Goal: Information Seeking & Learning: Learn about a topic

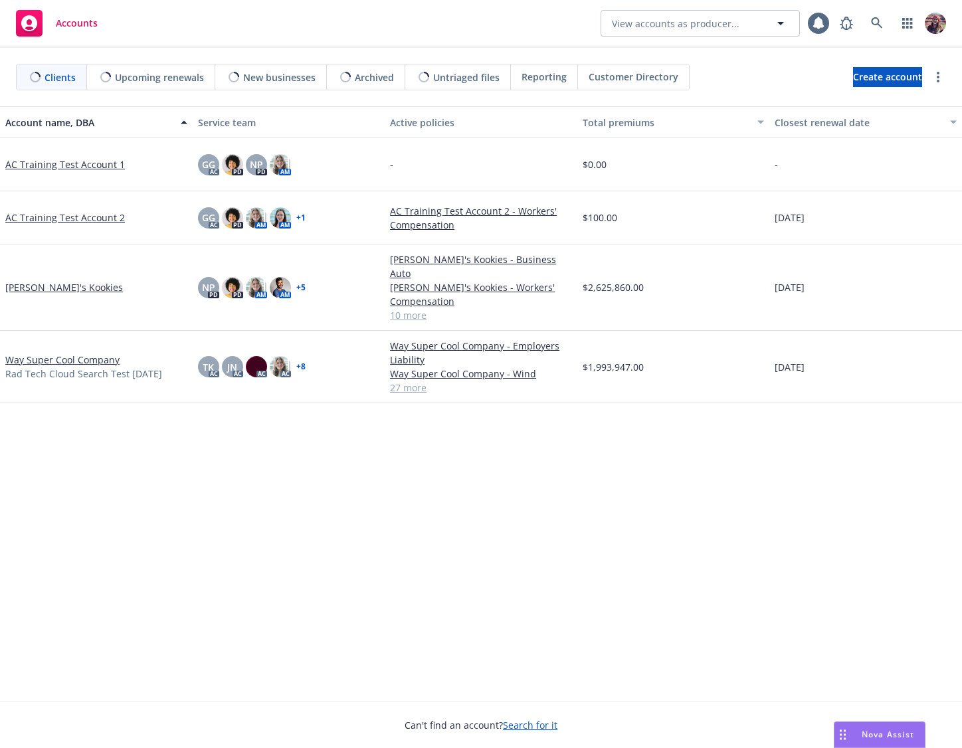
click at [549, 35] on div "Accounts View accounts as producer..." at bounding box center [481, 24] width 962 height 48
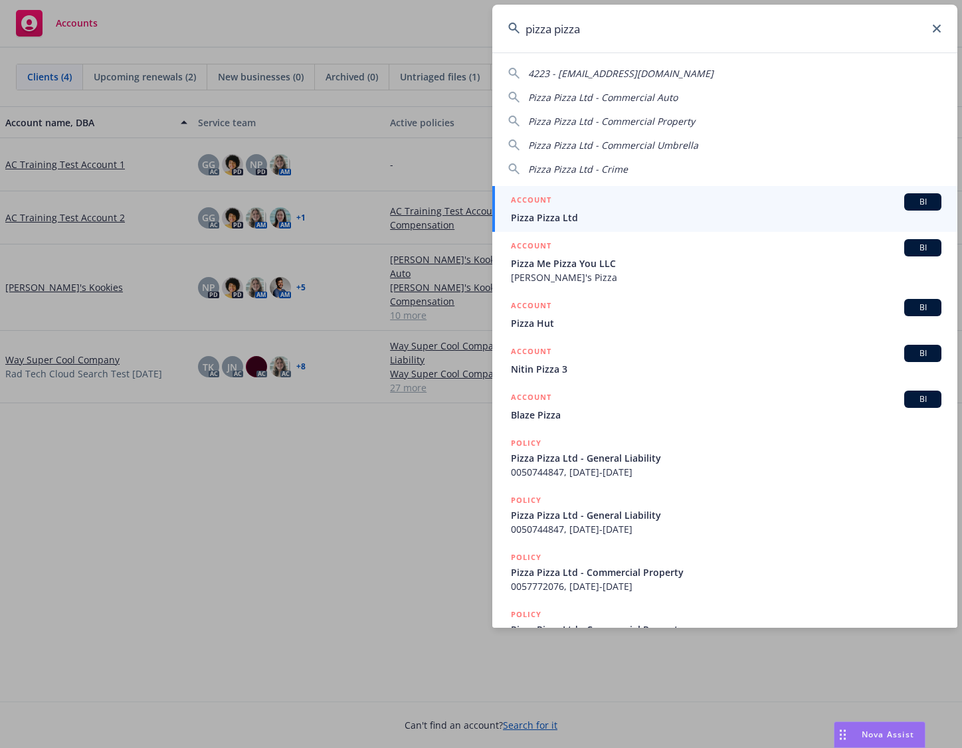
type input "pizza pizza"
click at [639, 213] on span "Pizza Pizza Ltd" at bounding box center [726, 218] width 431 height 14
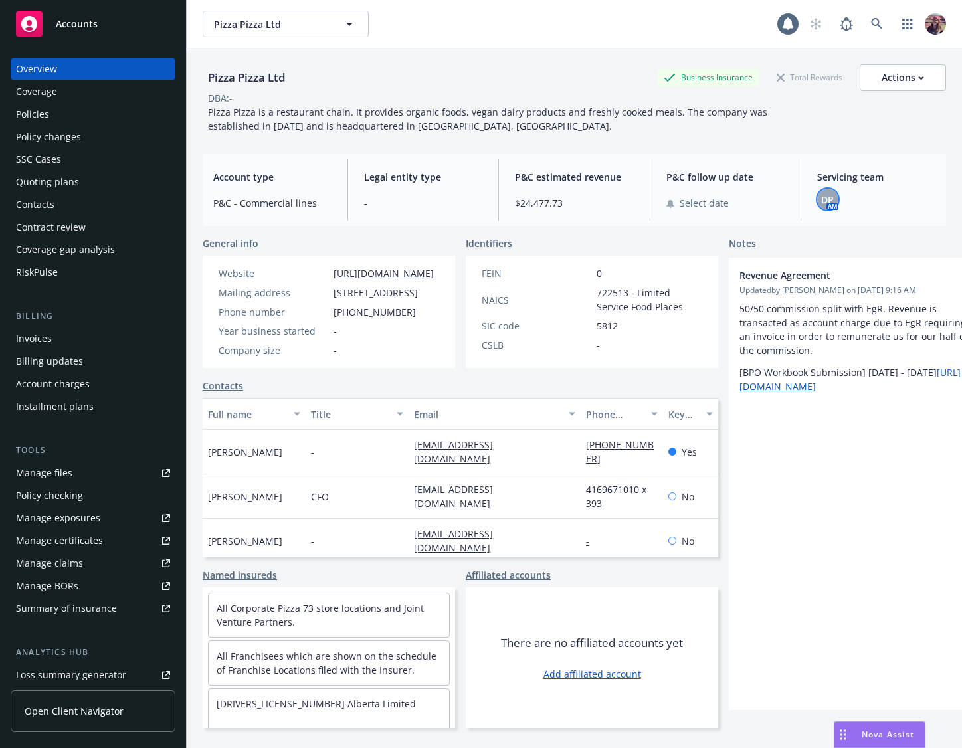
click at [824, 193] on span "DP" at bounding box center [827, 200] width 13 height 14
click at [799, 133] on div "Pizza Pizza Ltd Business Insurance Total Rewards Actions DBA: - Pizza Pizza is …" at bounding box center [574, 95] width 743 height 95
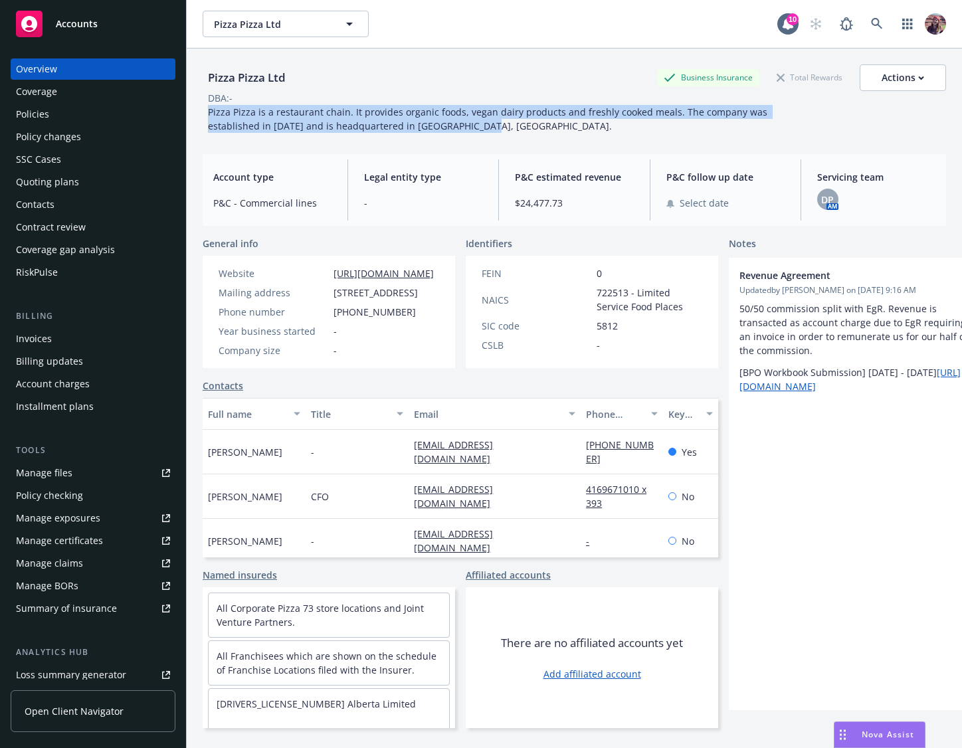
drag, startPoint x: 491, startPoint y: 124, endPoint x: 209, endPoint y: 112, distance: 282.6
click at [209, 112] on div "Pizza Pizza is a restaurant chain. It provides organic foods, vegan dairy produ…" at bounding box center [502, 119] width 598 height 28
click at [209, 112] on span "Pizza Pizza is a restaurant chain. It provides organic foods, vegan dairy produ…" at bounding box center [489, 119] width 562 height 27
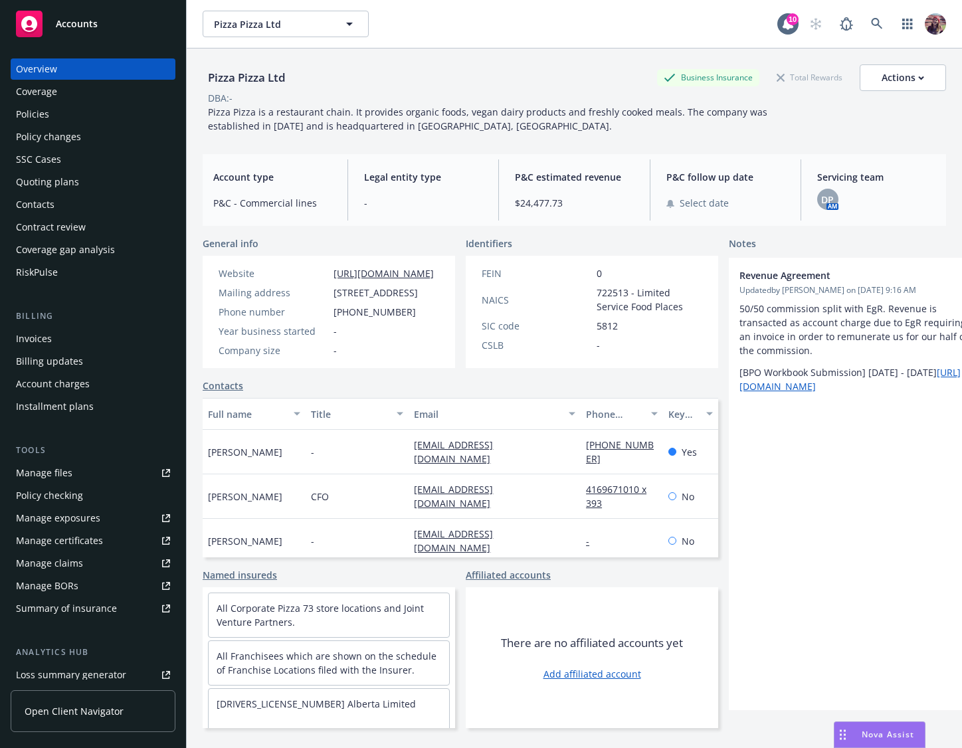
click at [204, 113] on div "Pizza Pizza is a restaurant chain. It provides organic foods, vegan dairy produ…" at bounding box center [502, 119] width 598 height 28
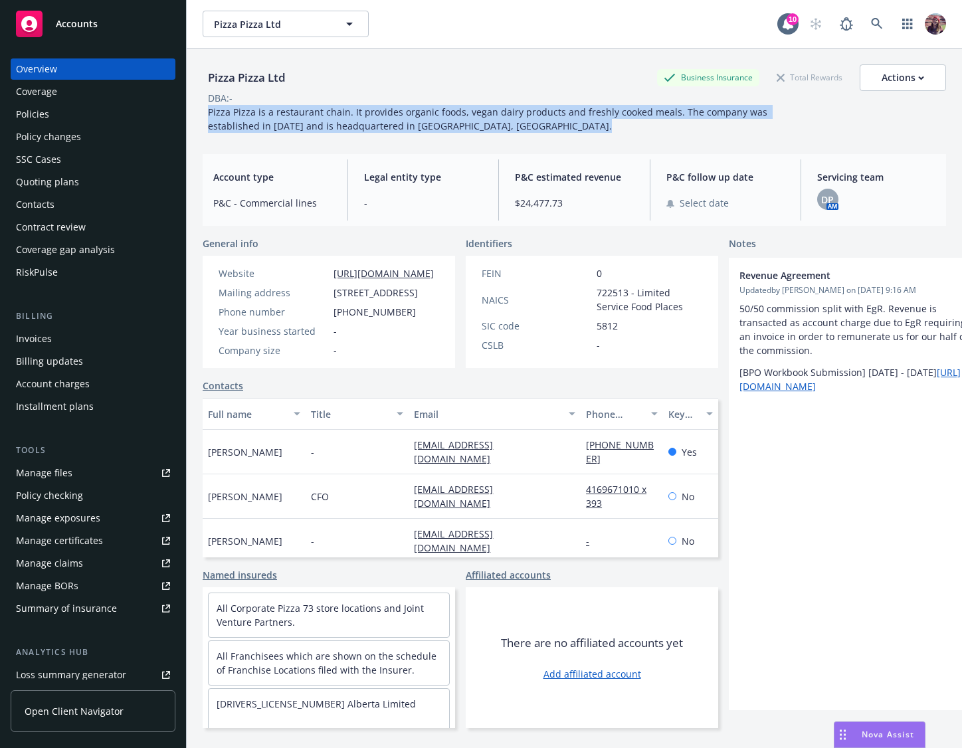
click at [204, 113] on div "Pizza Pizza is a restaurant chain. It provides organic foods, vegan dairy produ…" at bounding box center [502, 119] width 598 height 28
click at [266, 117] on span "Pizza Pizza is a restaurant chain. It provides organic foods, vegan dairy produ…" at bounding box center [489, 119] width 562 height 27
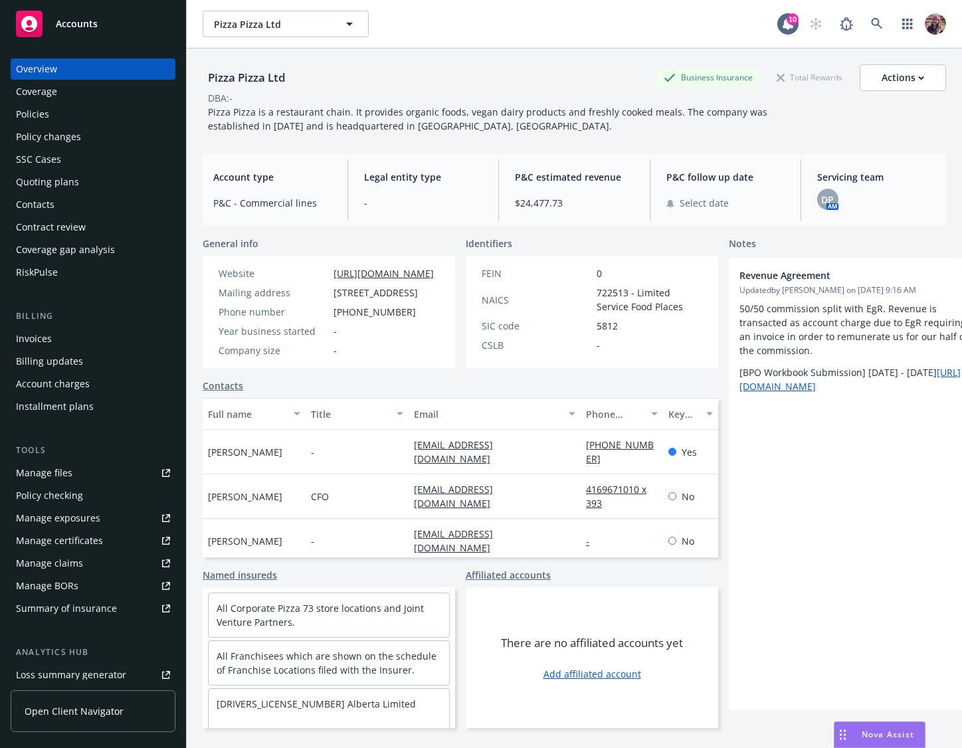
scroll to position [163, 0]
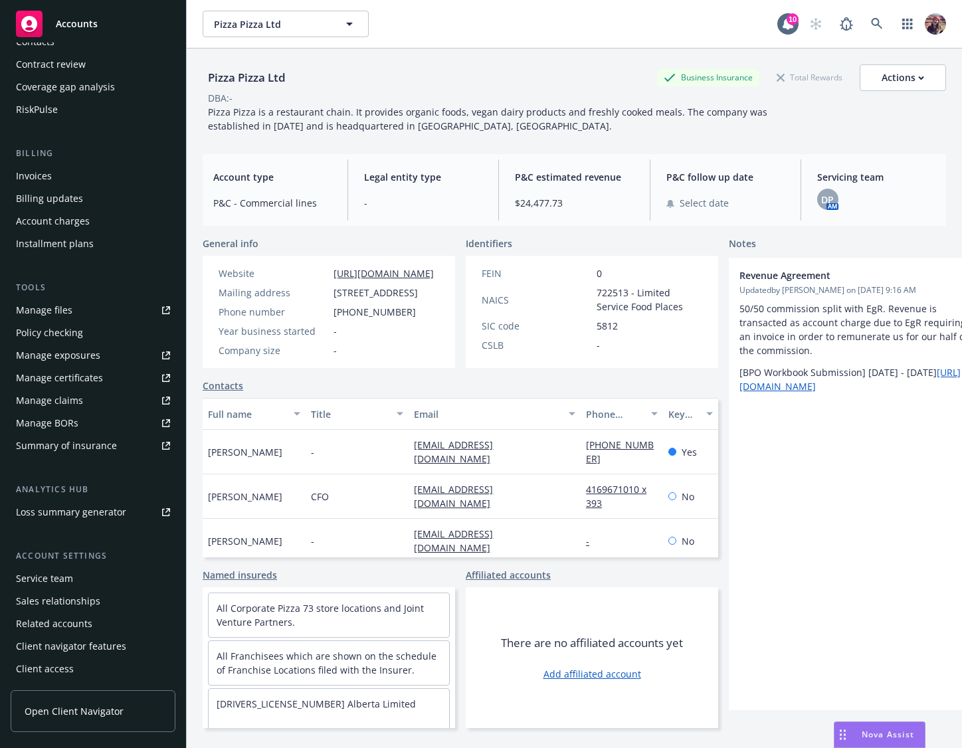
click at [47, 577] on div "Service team" at bounding box center [44, 578] width 57 height 21
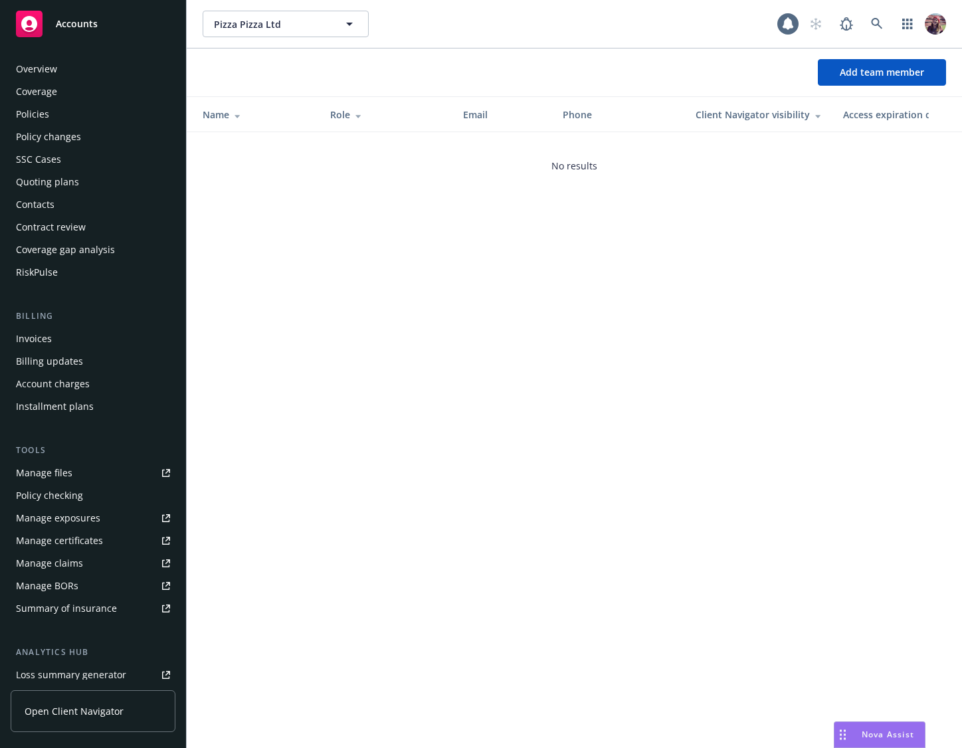
scroll to position [163, 0]
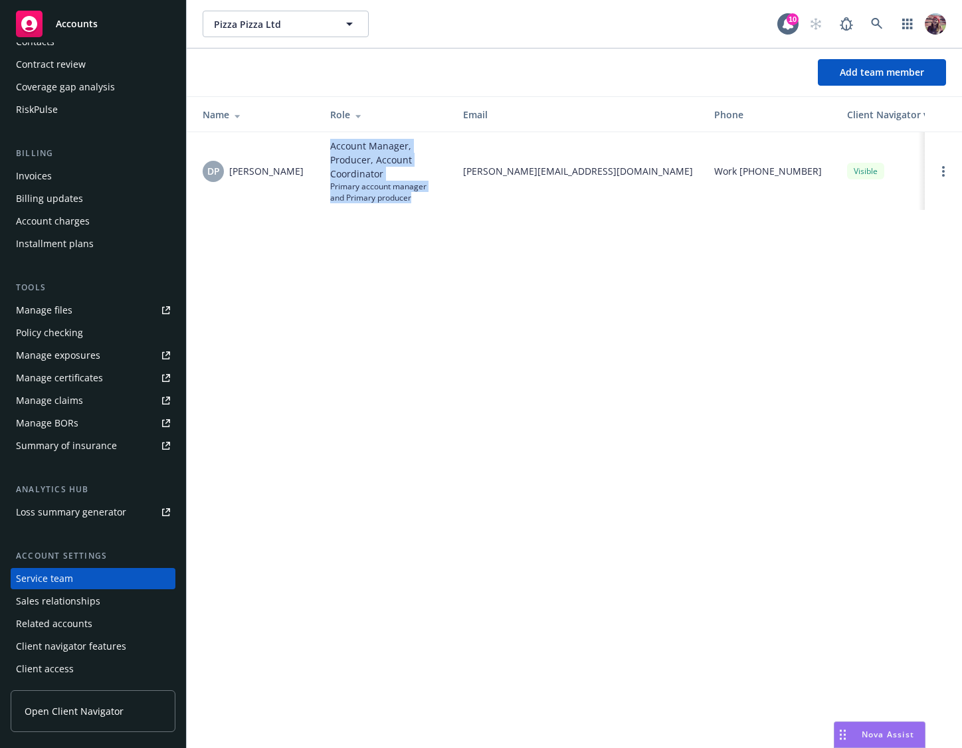
drag, startPoint x: 328, startPoint y: 144, endPoint x: 434, endPoint y: 201, distance: 120.7
click at [434, 201] on td "Account Manager, Producer, Account Coordinator Primary account manager and Prim…" at bounding box center [386, 171] width 133 height 78
click at [431, 202] on span "Primary account manager and Primary producer" at bounding box center [386, 192] width 112 height 23
drag, startPoint x: 399, startPoint y: 191, endPoint x: 330, endPoint y: 142, distance: 83.9
click at [330, 142] on div "Account Manager, Producer, Account Coordinator Primary account manager and Prim…" at bounding box center [386, 171] width 112 height 64
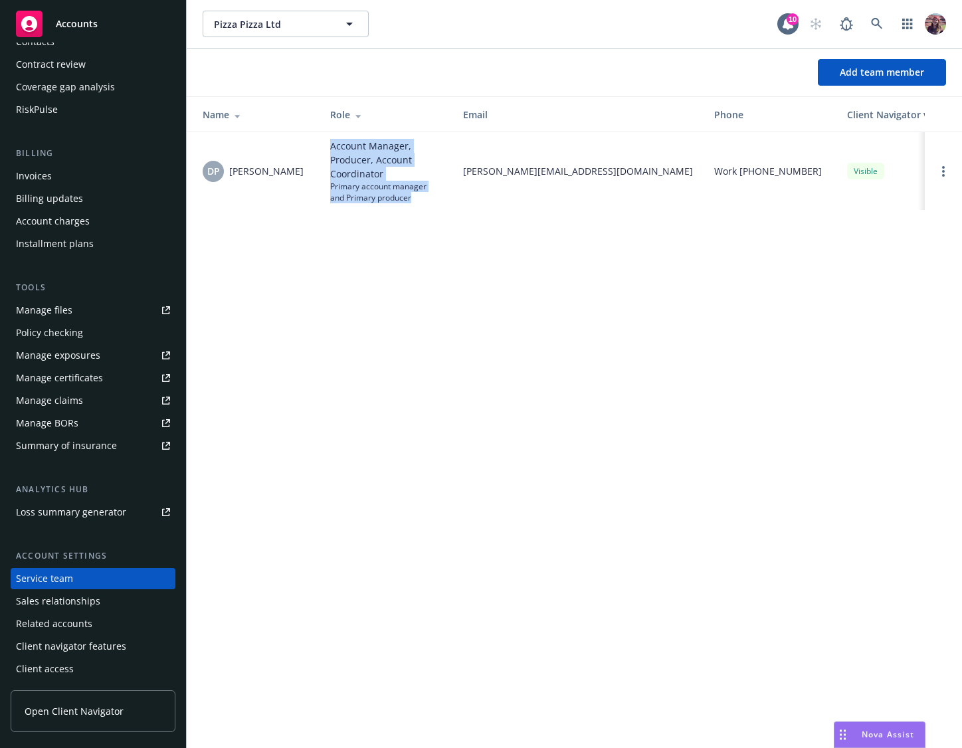
click at [330, 142] on span "Account Manager, Producer, Account Coordinator" at bounding box center [386, 160] width 112 height 42
drag, startPoint x: 330, startPoint y: 144, endPoint x: 419, endPoint y: 209, distance: 110.3
click at [419, 209] on td "Account Manager, Producer, Account Coordinator Primary account manager and Prim…" at bounding box center [386, 171] width 133 height 78
click at [417, 205] on td "Account Manager, Producer, Account Coordinator Primary account manager and Prim…" at bounding box center [386, 171] width 133 height 78
drag, startPoint x: 415, startPoint y: 202, endPoint x: 323, endPoint y: 131, distance: 116.5
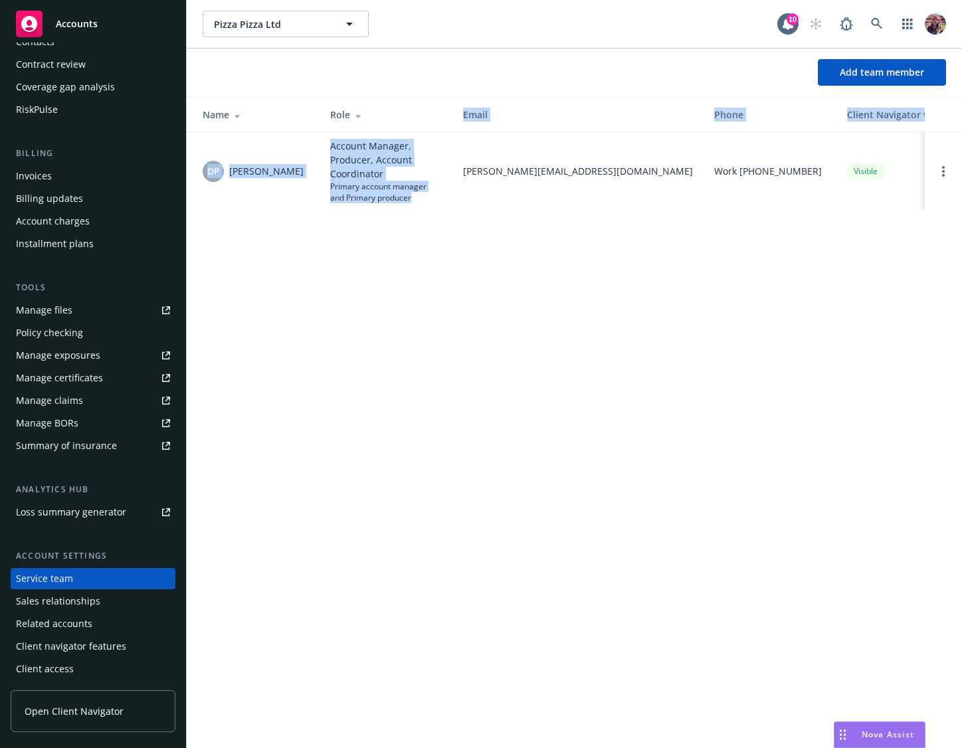
click at [323, 131] on table "Name Role Email Phone Client Navigator visibility Access expiration date DP [PE…" at bounding box center [677, 153] width 981 height 113
click at [326, 136] on td "Account Manager, Producer, Account Coordinator Primary account manager and Prim…" at bounding box center [386, 171] width 133 height 78
drag, startPoint x: 330, startPoint y: 140, endPoint x: 432, endPoint y: 195, distance: 116.5
click at [432, 195] on div "Account Manager, Producer, Account Coordinator Primary account manager and Prim…" at bounding box center [386, 171] width 112 height 64
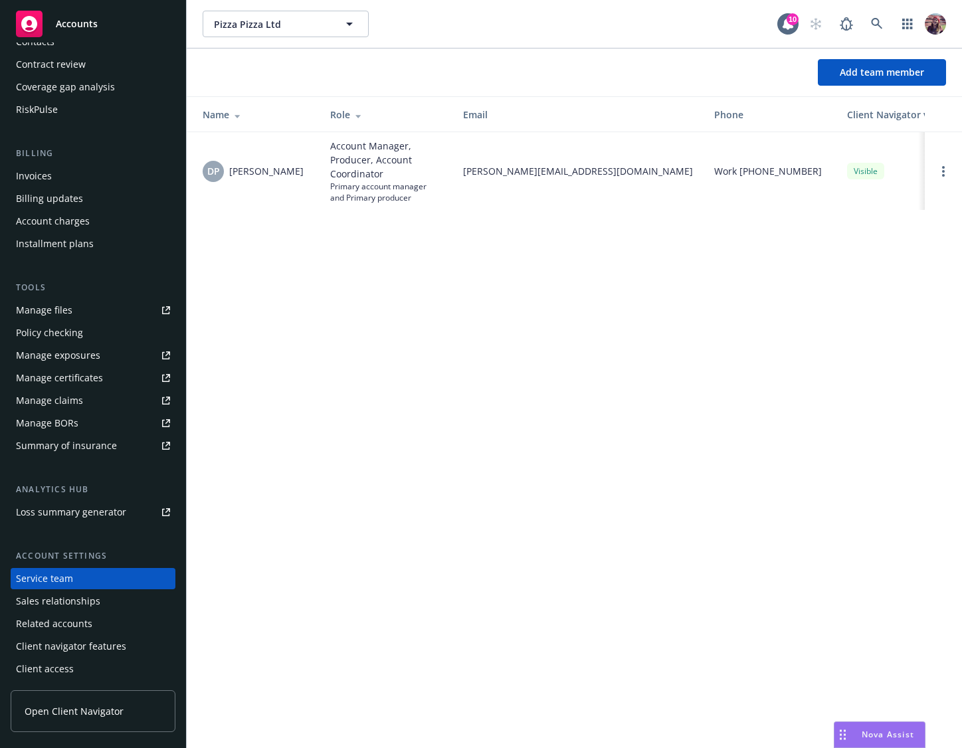
click at [430, 197] on span "Primary account manager and Primary producer" at bounding box center [386, 192] width 112 height 23
drag, startPoint x: 424, startPoint y: 198, endPoint x: 324, endPoint y: 151, distance: 110.6
click at [324, 151] on td "Account Manager, Producer, Account Coordinator Primary account manager and Prim…" at bounding box center [386, 171] width 133 height 78
click at [337, 147] on span "Account Manager, Producer, Account Coordinator" at bounding box center [386, 160] width 112 height 42
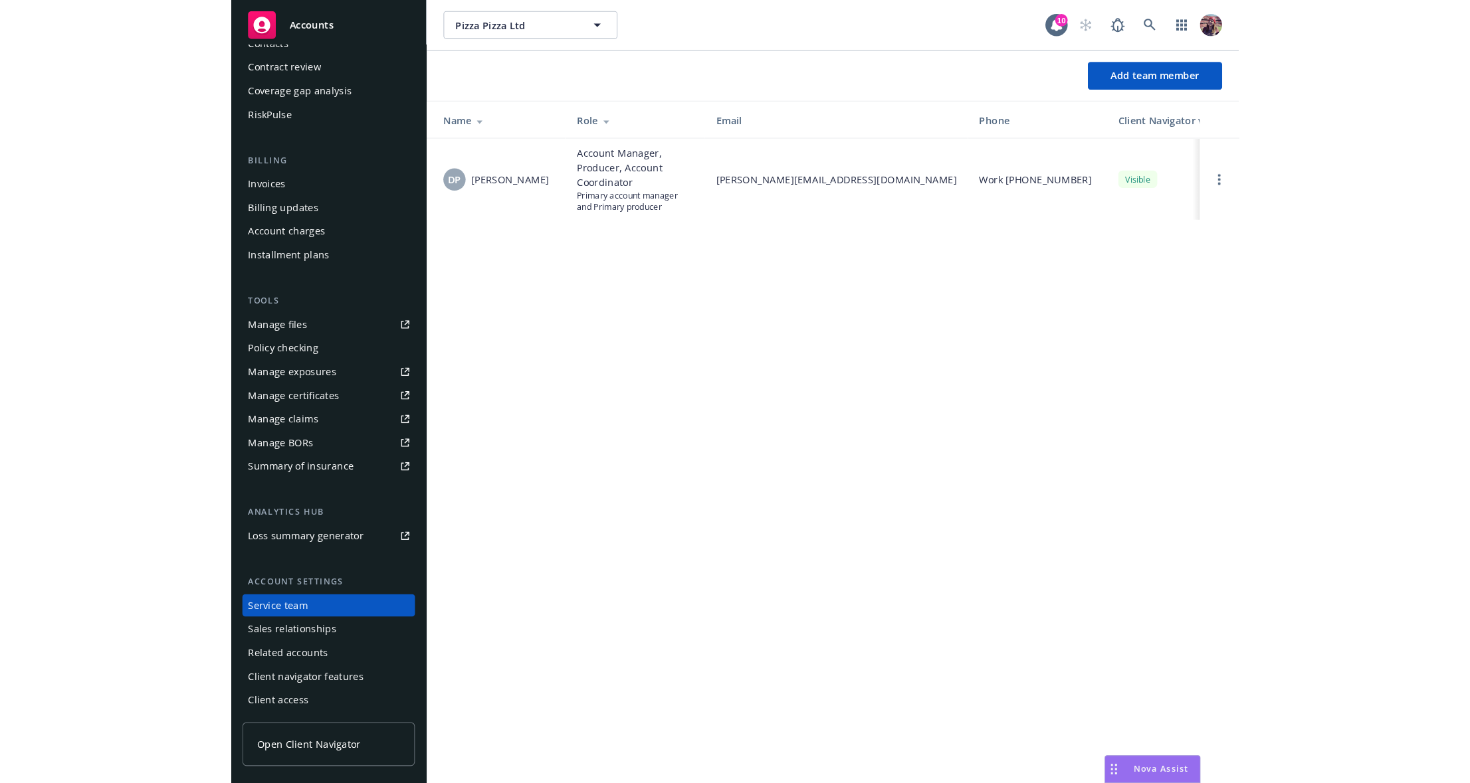
scroll to position [0, 0]
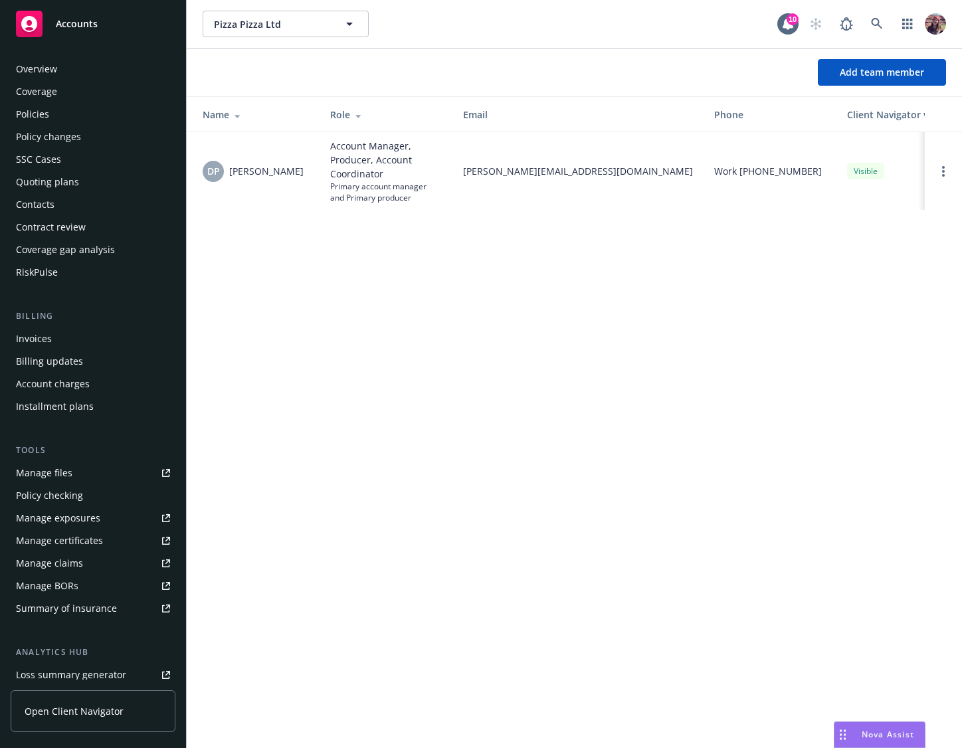
click at [52, 110] on div "Policies" at bounding box center [93, 114] width 154 height 21
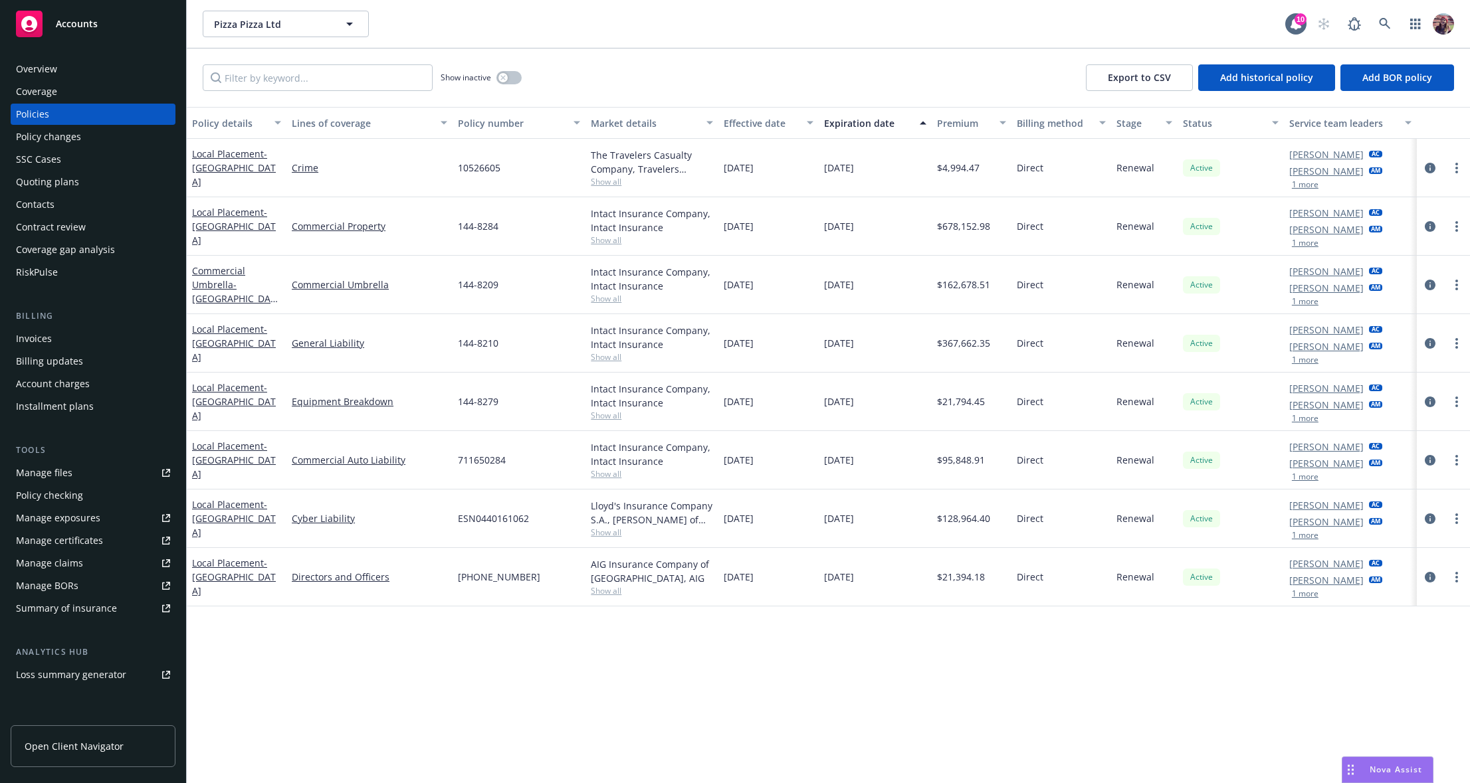
scroll to position [128, 0]
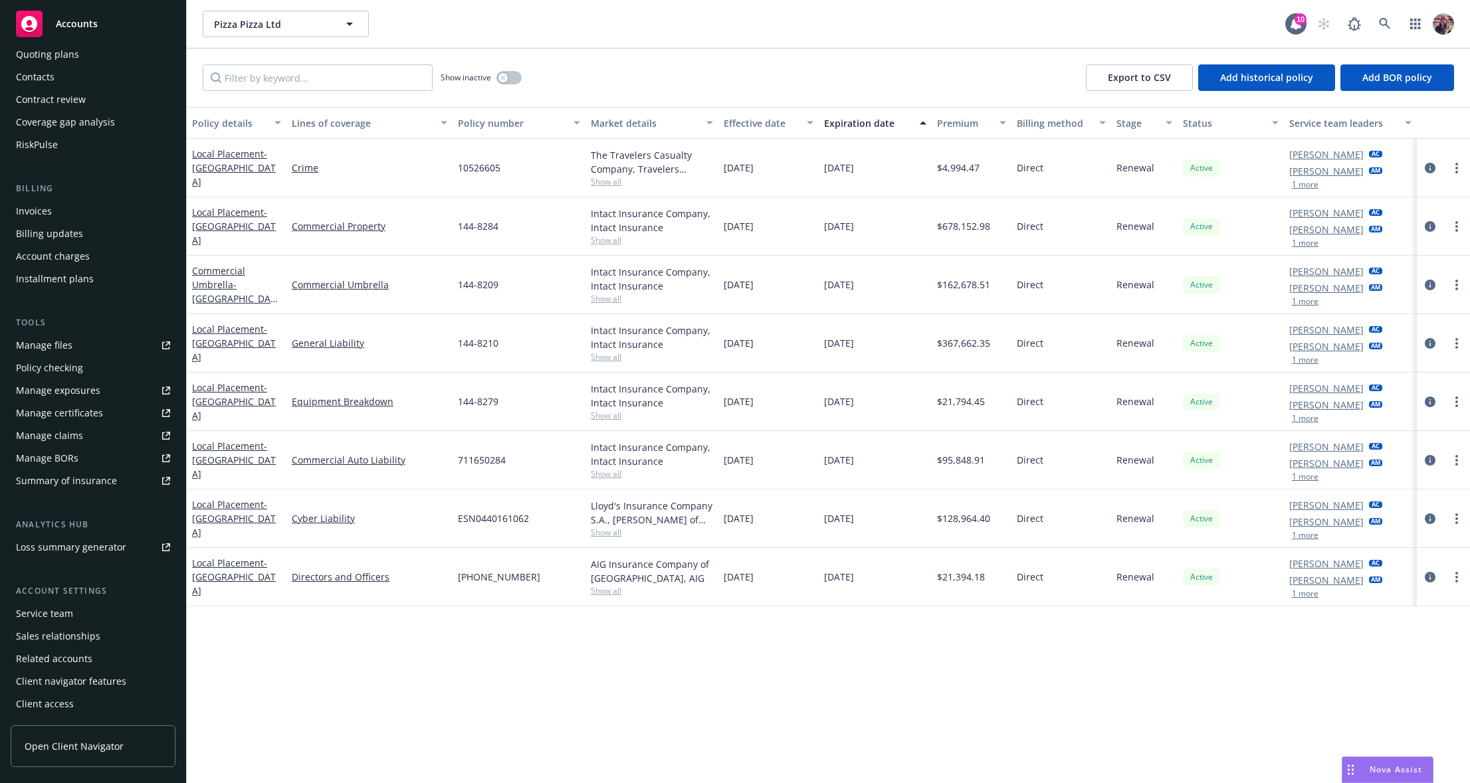
click at [92, 615] on div "Service team" at bounding box center [93, 613] width 154 height 21
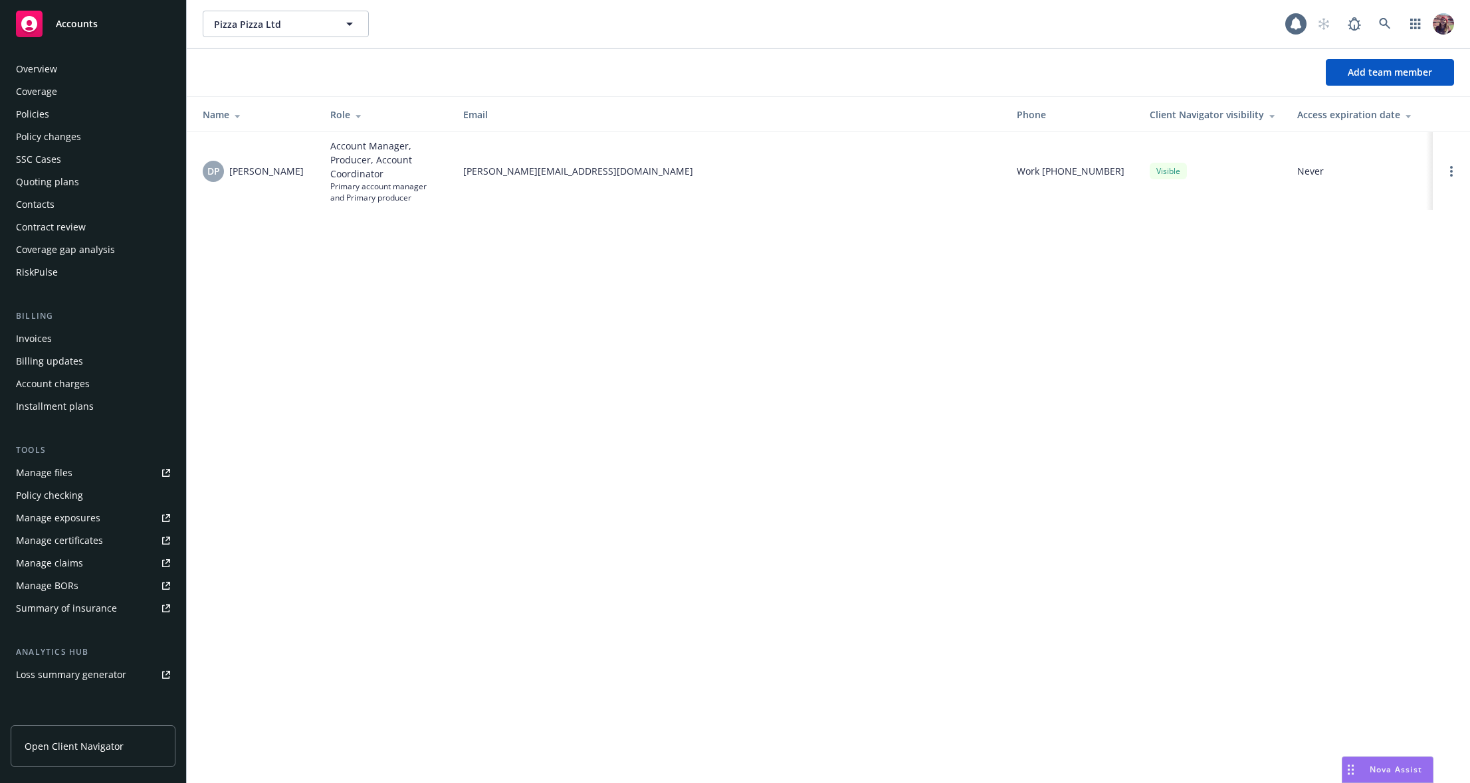
scroll to position [128, 0]
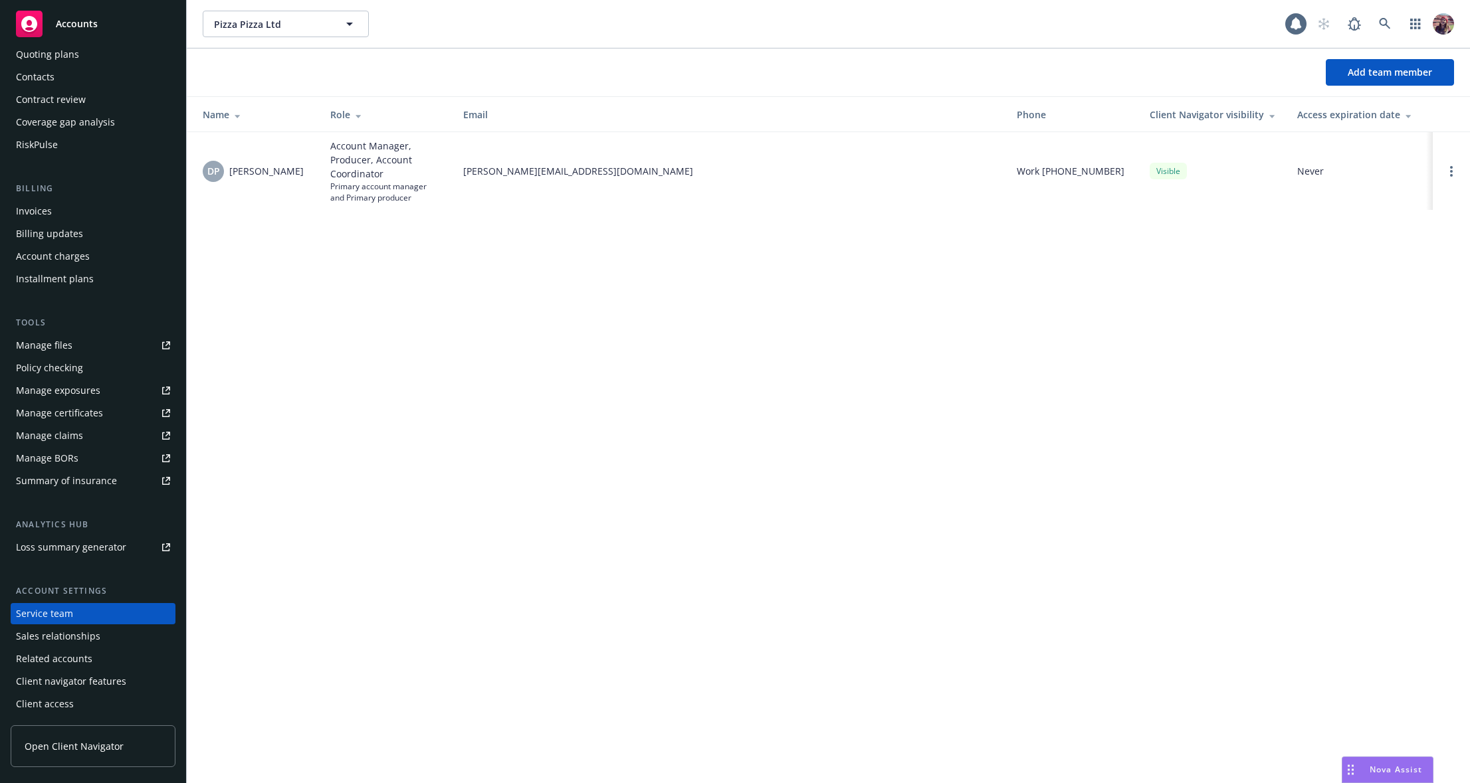
click at [516, 363] on div "Pizza Pizza Ltd Pizza Pizza Ltd Add team member Name Role Email Phone Client Na…" at bounding box center [828, 391] width 1283 height 783
click at [260, 172] on span "[PERSON_NAME]" at bounding box center [266, 171] width 74 height 14
click at [240, 169] on span "[PERSON_NAME]" at bounding box center [266, 171] width 74 height 14
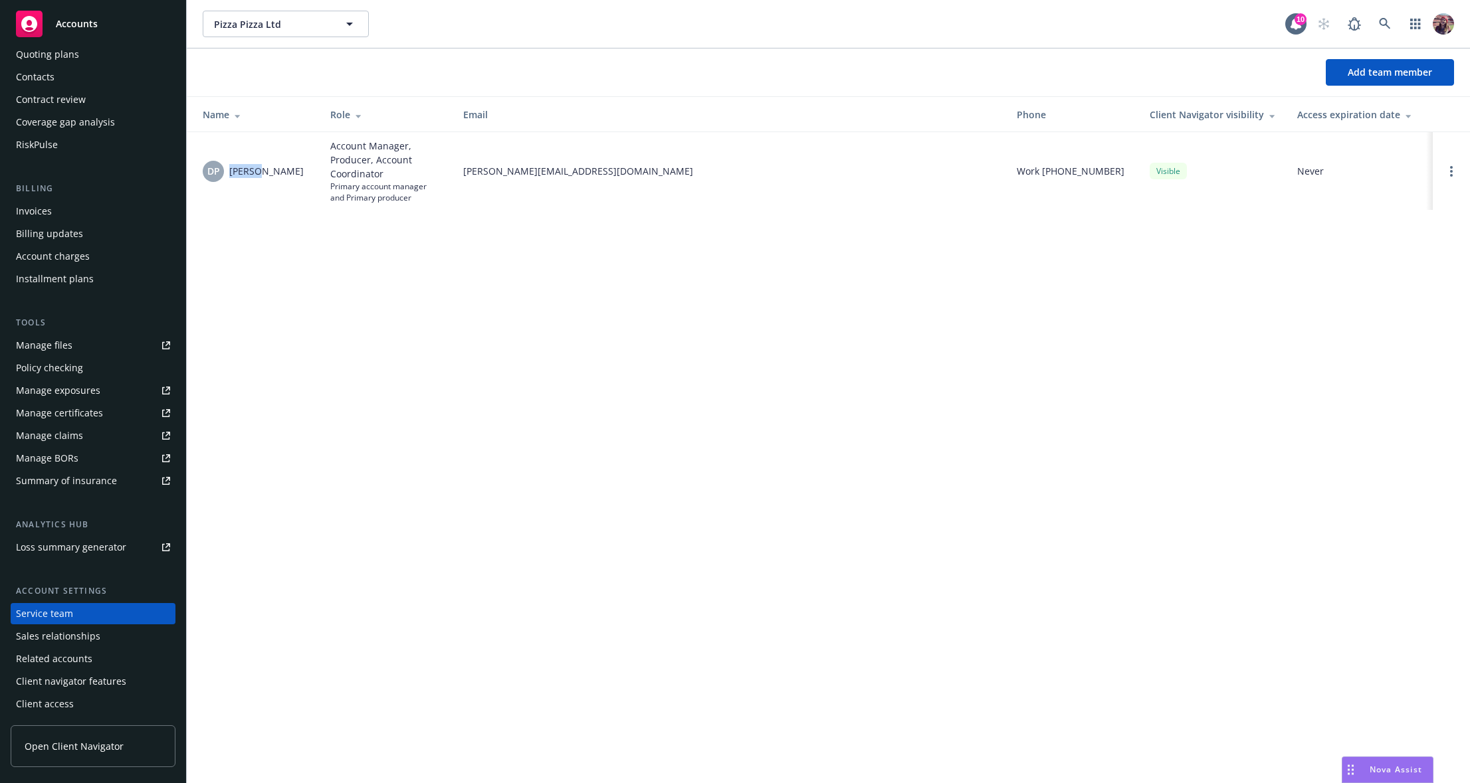
click at [240, 169] on span "[PERSON_NAME]" at bounding box center [266, 171] width 74 height 14
click at [250, 171] on span "[PERSON_NAME]" at bounding box center [266, 171] width 74 height 14
click at [335, 359] on div "Pizza Pizza Ltd Pizza Pizza Ltd 10 Add team member Name Role Email Phone Client…" at bounding box center [828, 391] width 1283 height 783
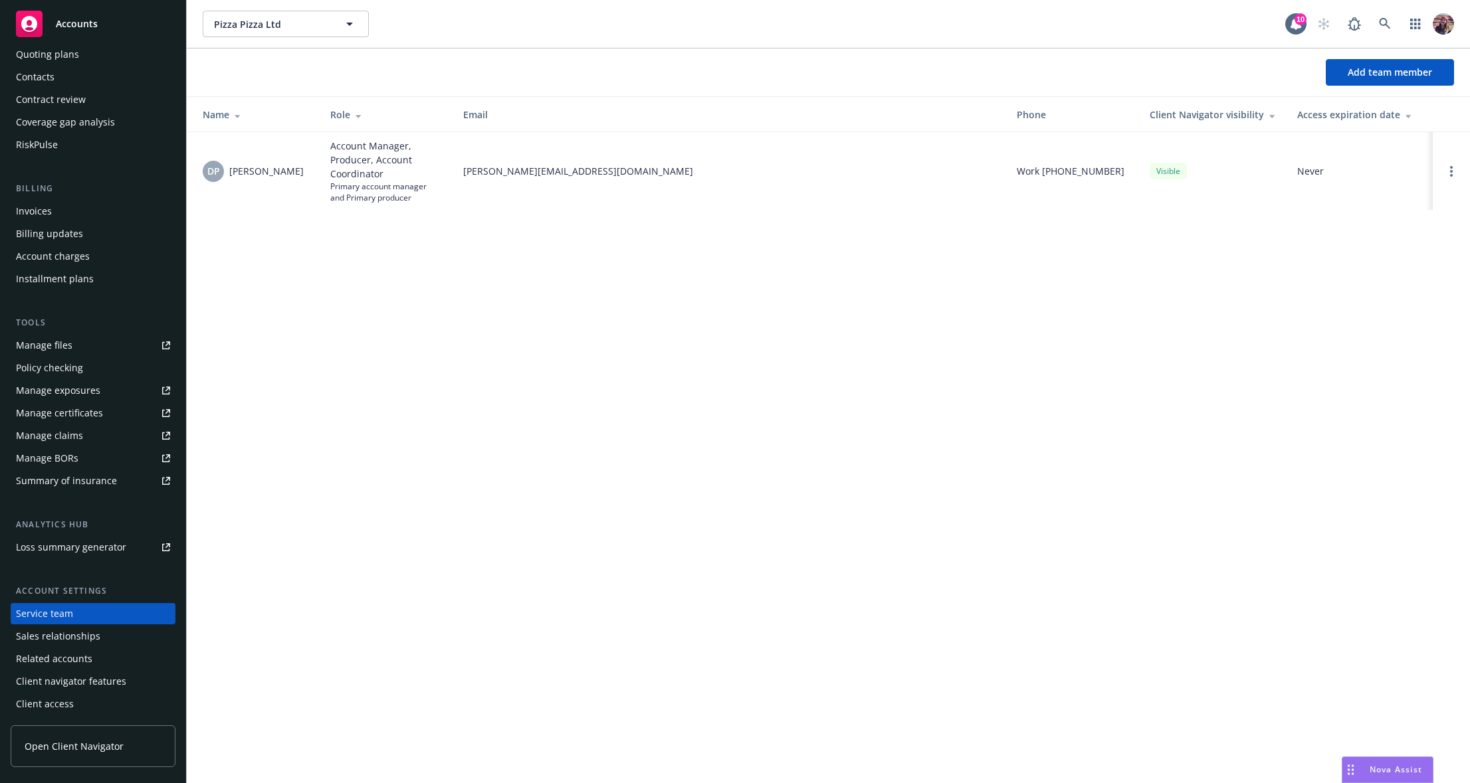
scroll to position [0, 0]
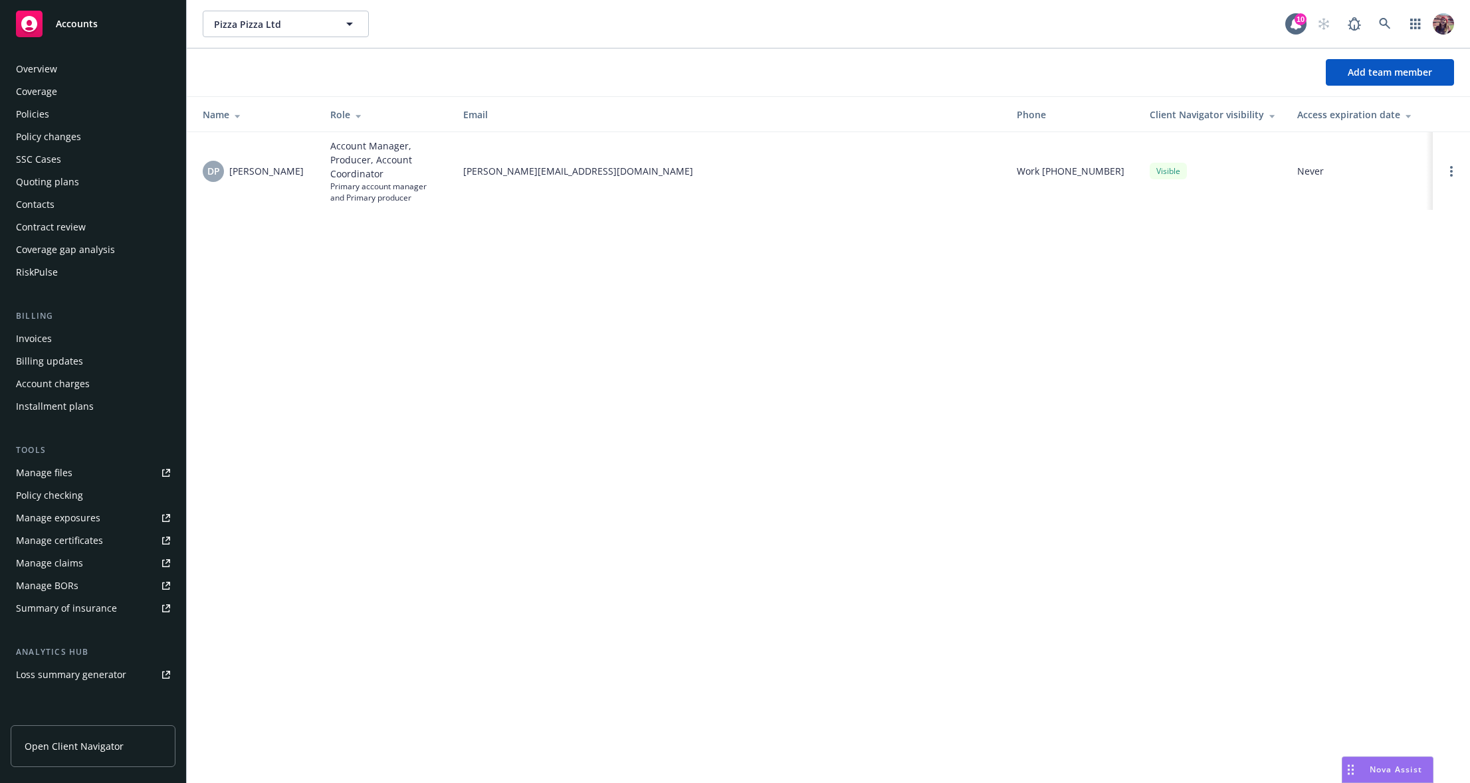
click at [39, 135] on div "Policy changes" at bounding box center [48, 136] width 65 height 21
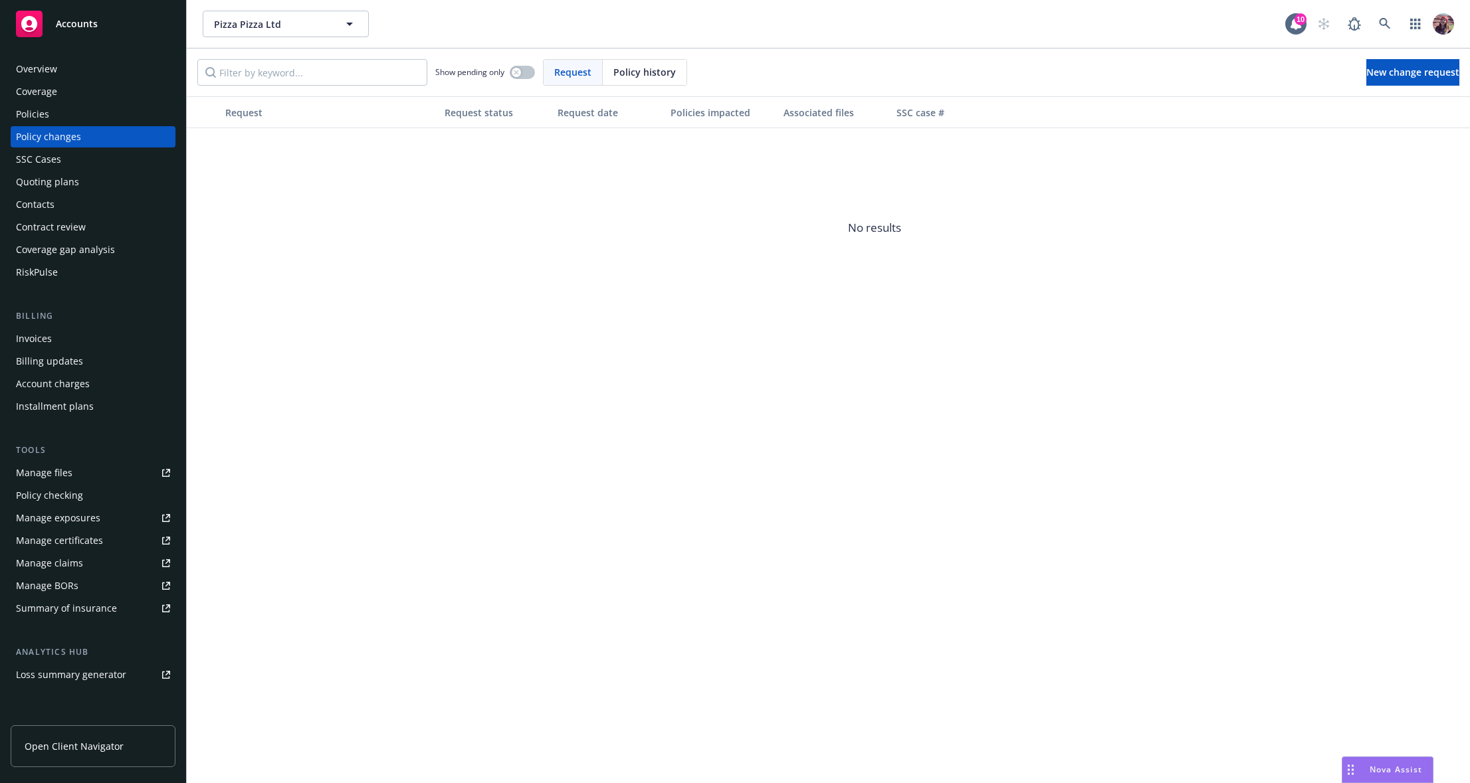
click at [37, 121] on div "Policies" at bounding box center [32, 114] width 33 height 21
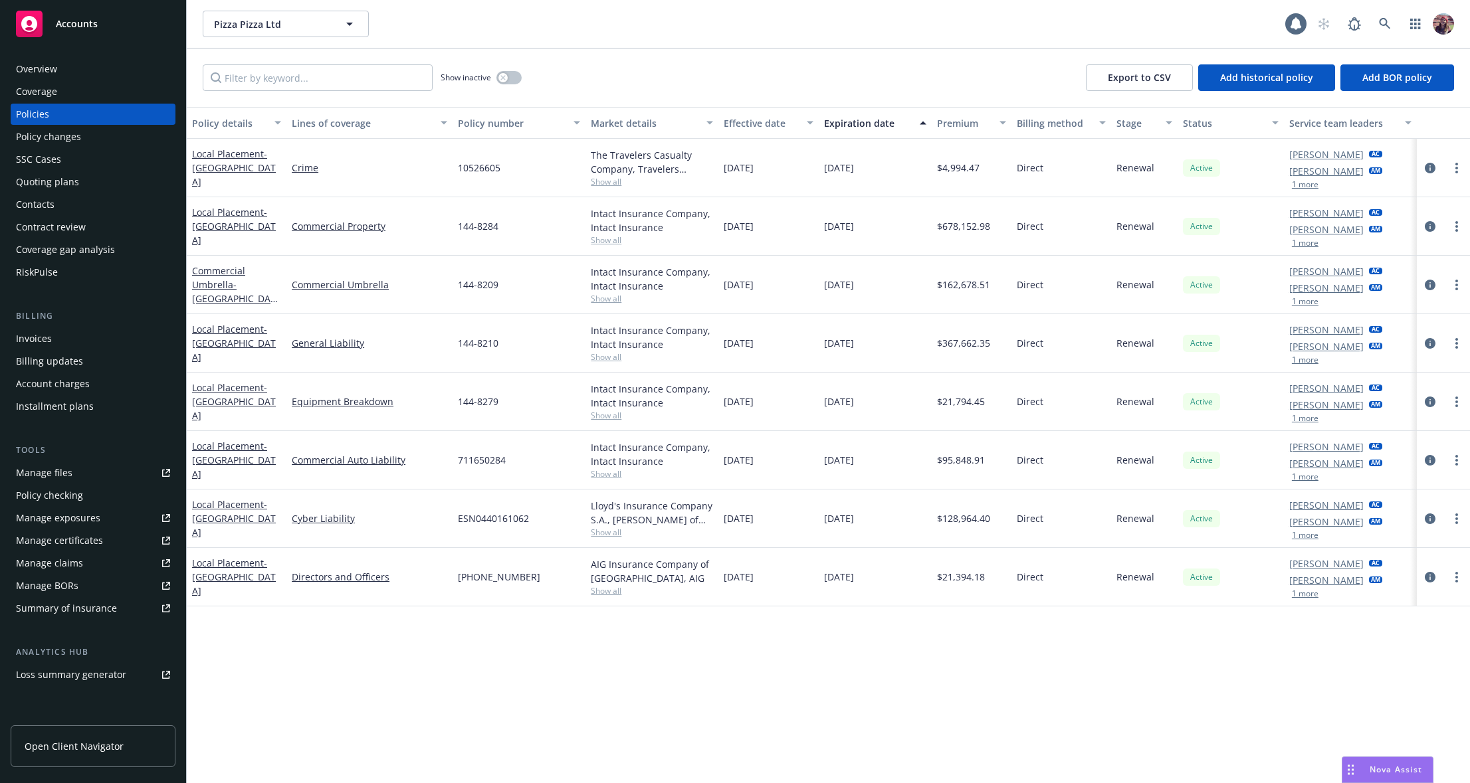
click at [43, 140] on div "Policy changes" at bounding box center [48, 136] width 65 height 21
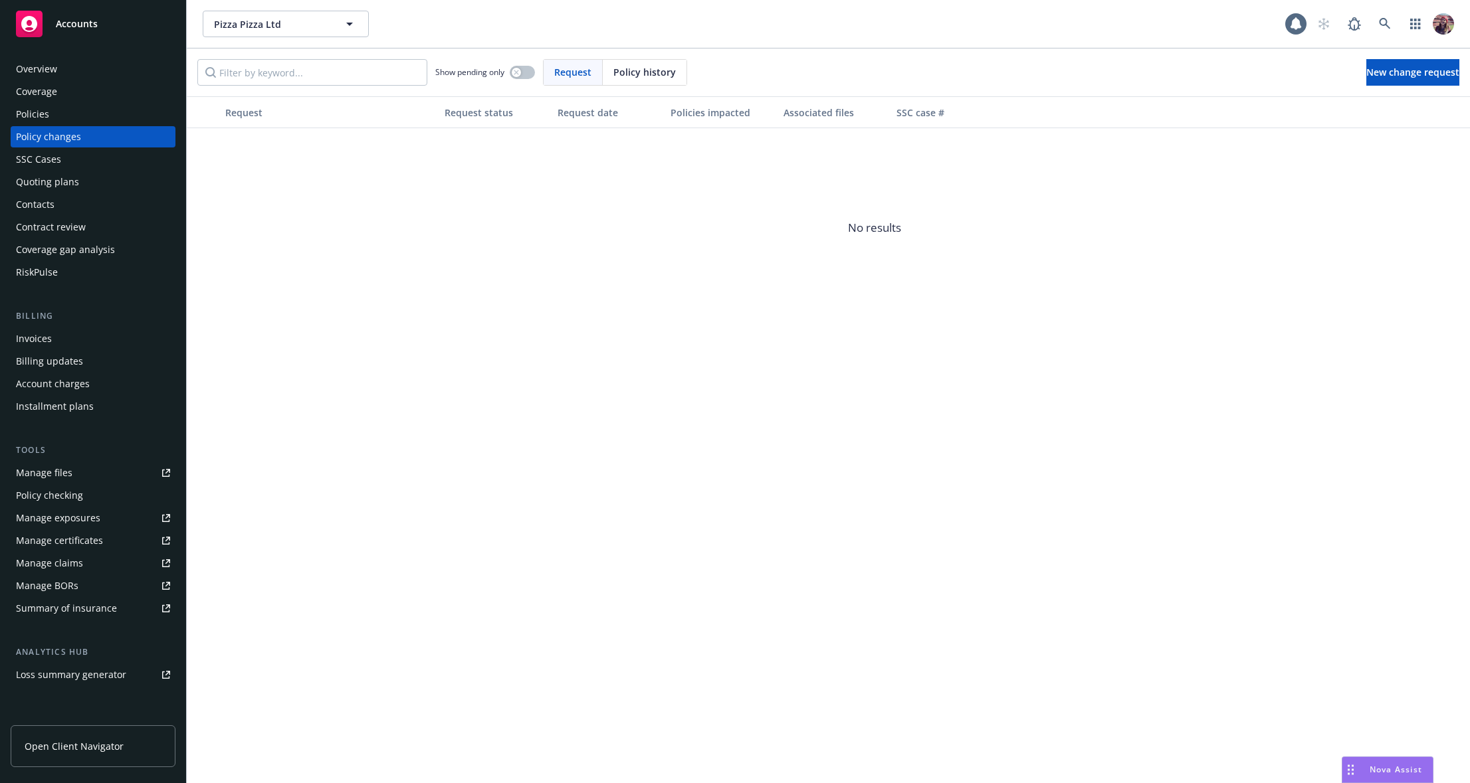
click at [43, 119] on div "Policies" at bounding box center [32, 114] width 33 height 21
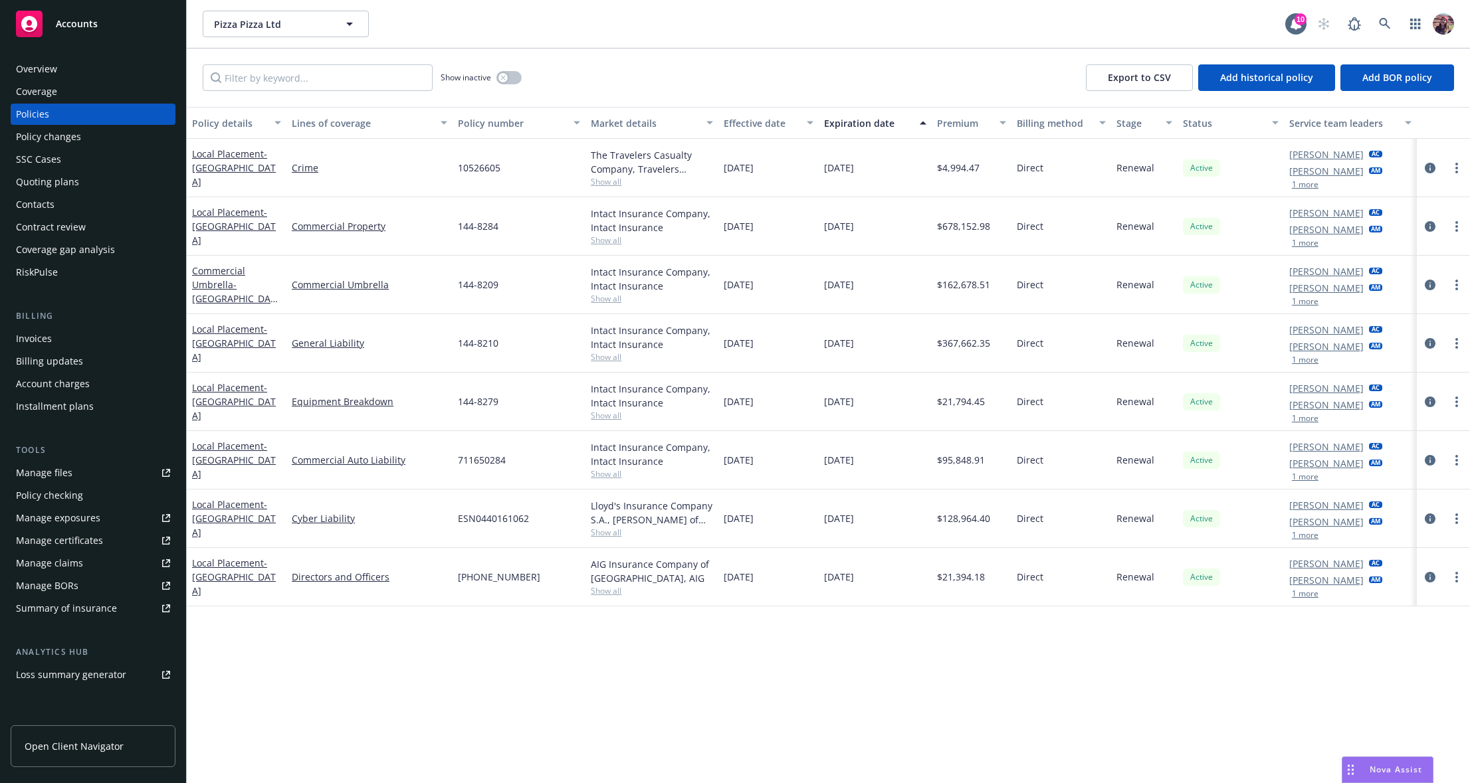
click at [620, 682] on div "Policy details Lines of coverage Policy number Market details Effective date Ex…" at bounding box center [828, 445] width 1283 height 676
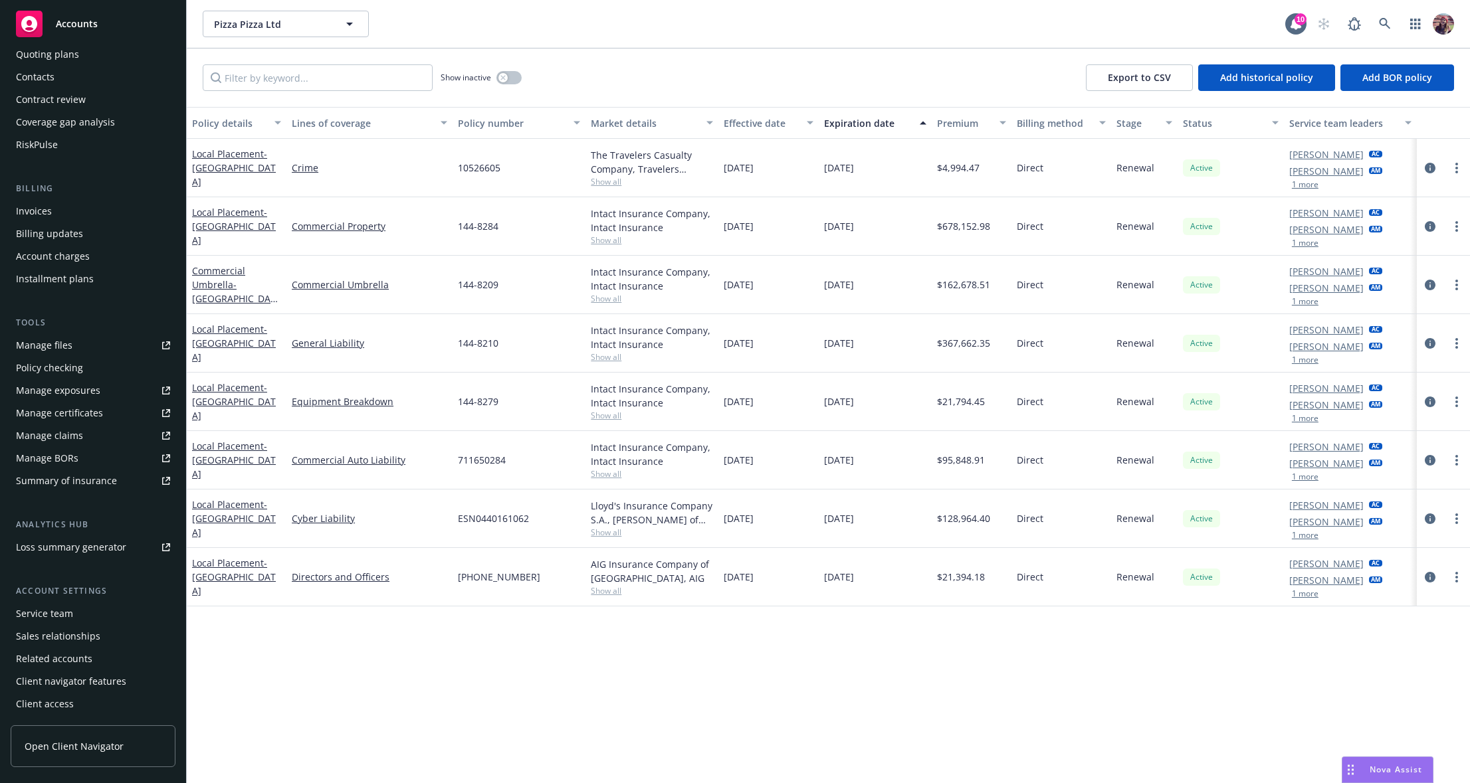
click at [63, 607] on div "Service team" at bounding box center [44, 613] width 57 height 21
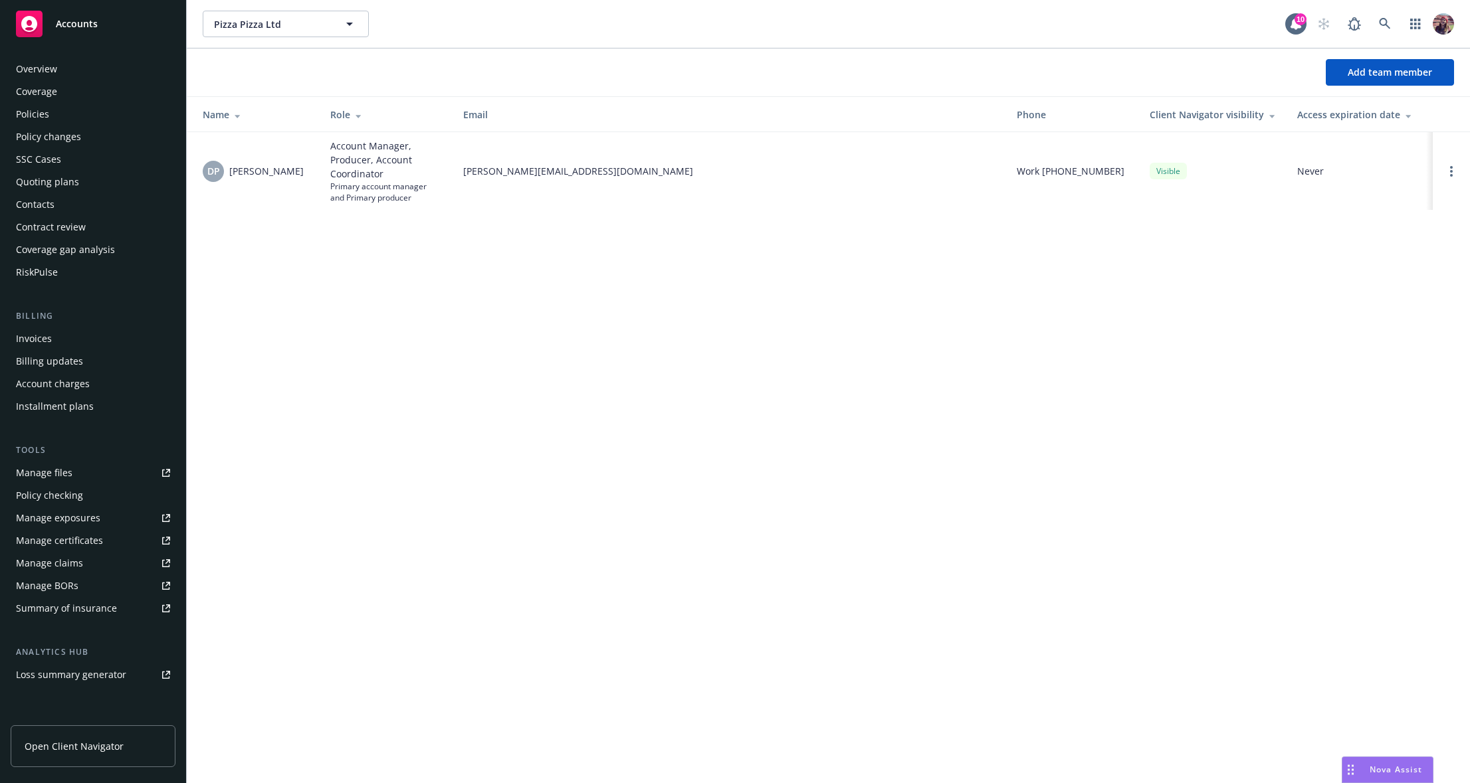
click at [32, 112] on div "Policies" at bounding box center [32, 114] width 33 height 21
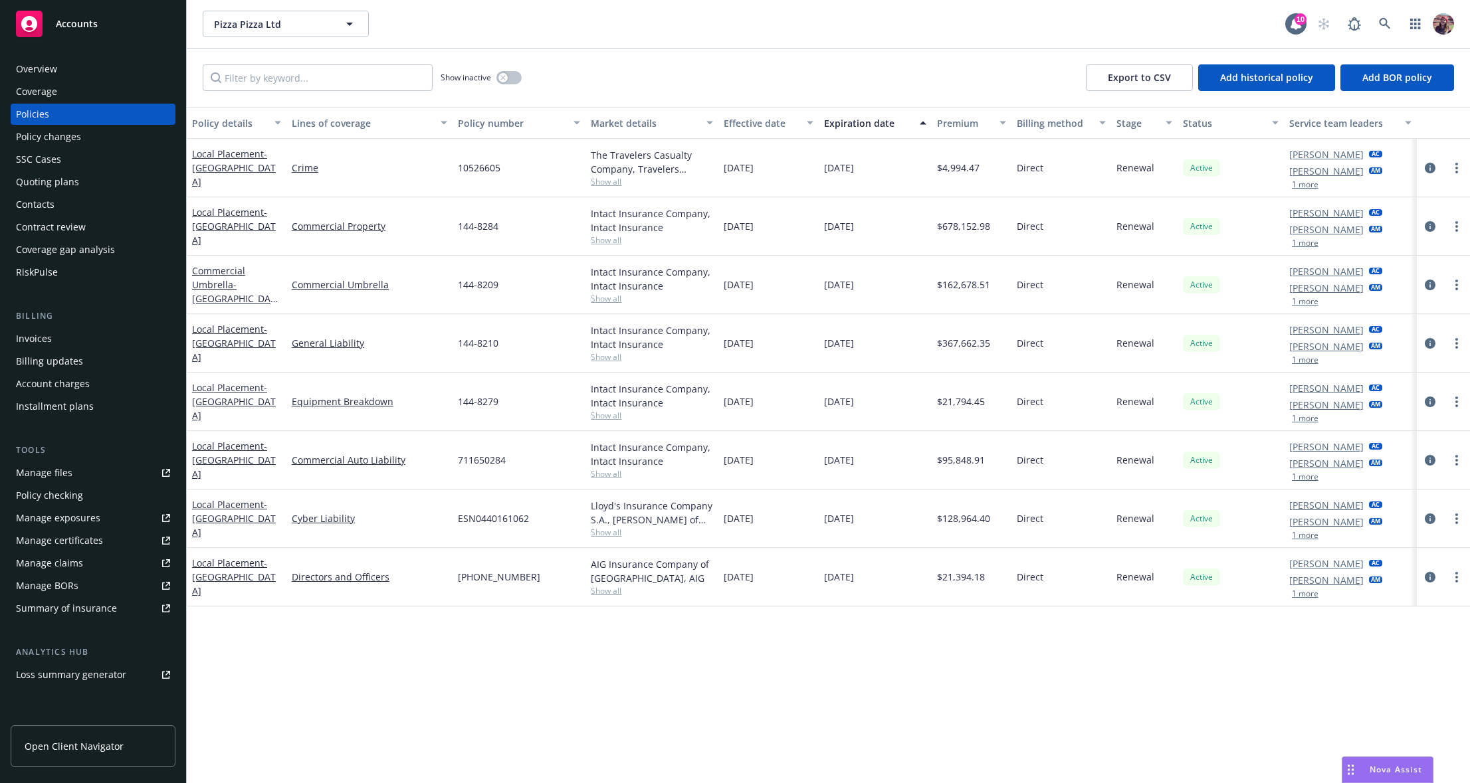
click at [47, 62] on div "Overview" at bounding box center [36, 68] width 41 height 21
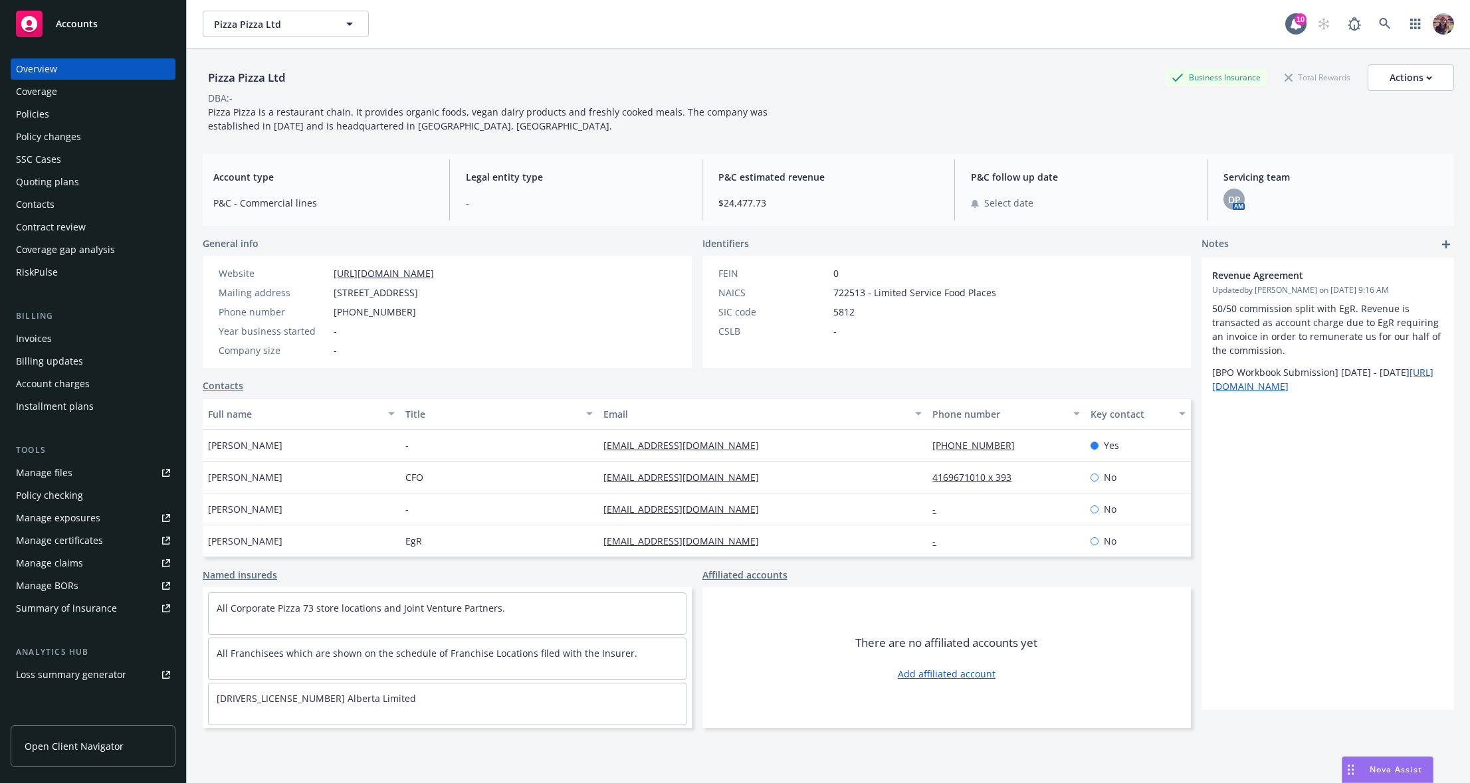
click at [519, 179] on span "Legal entity type" at bounding box center [576, 177] width 220 height 14
click at [490, 173] on span "Legal entity type" at bounding box center [576, 177] width 220 height 14
click at [490, 178] on span "Legal entity type" at bounding box center [576, 177] width 220 height 14
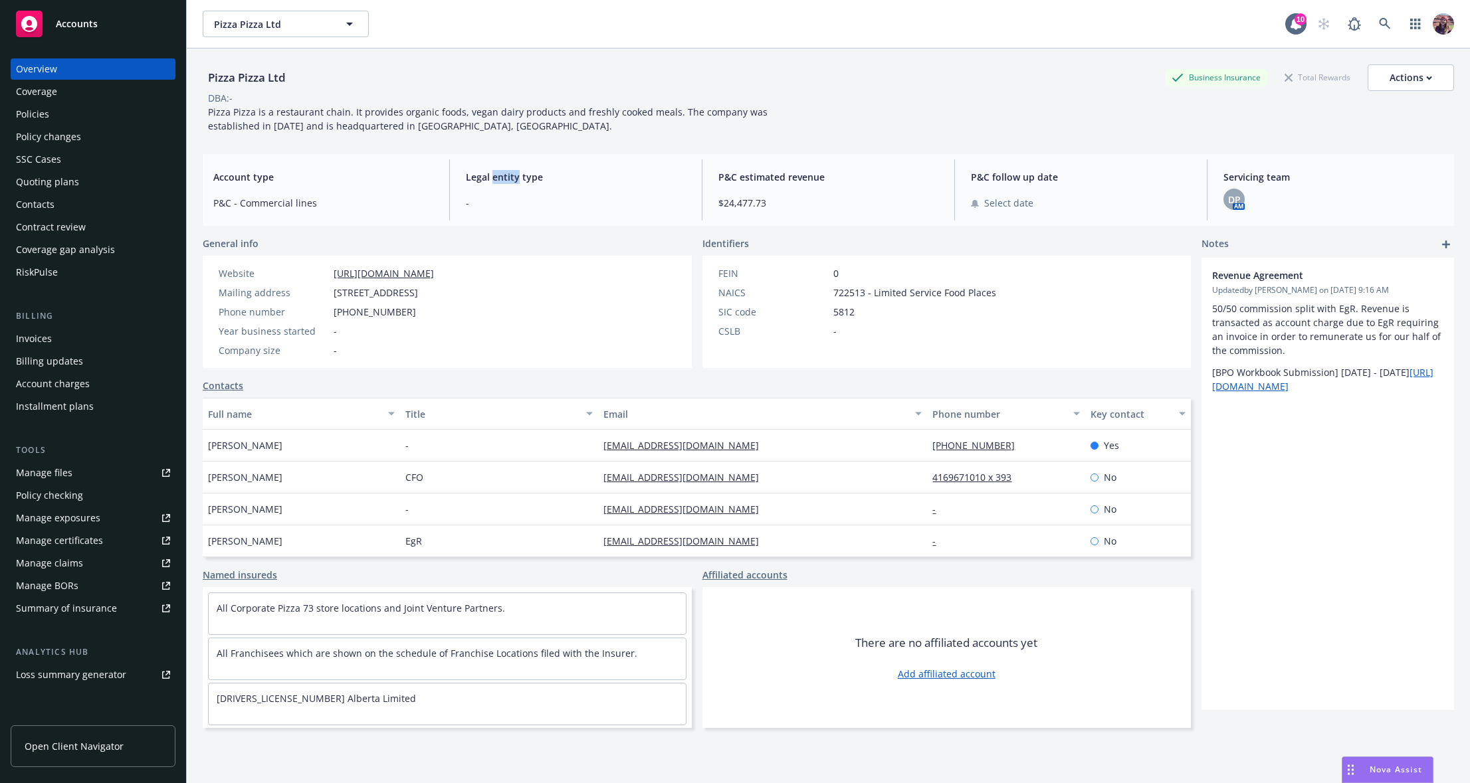
click at [490, 178] on span "Legal entity type" at bounding box center [576, 177] width 220 height 14
click at [478, 176] on span "Legal entity type" at bounding box center [576, 177] width 220 height 14
click at [66, 120] on div "Policies" at bounding box center [93, 114] width 154 height 21
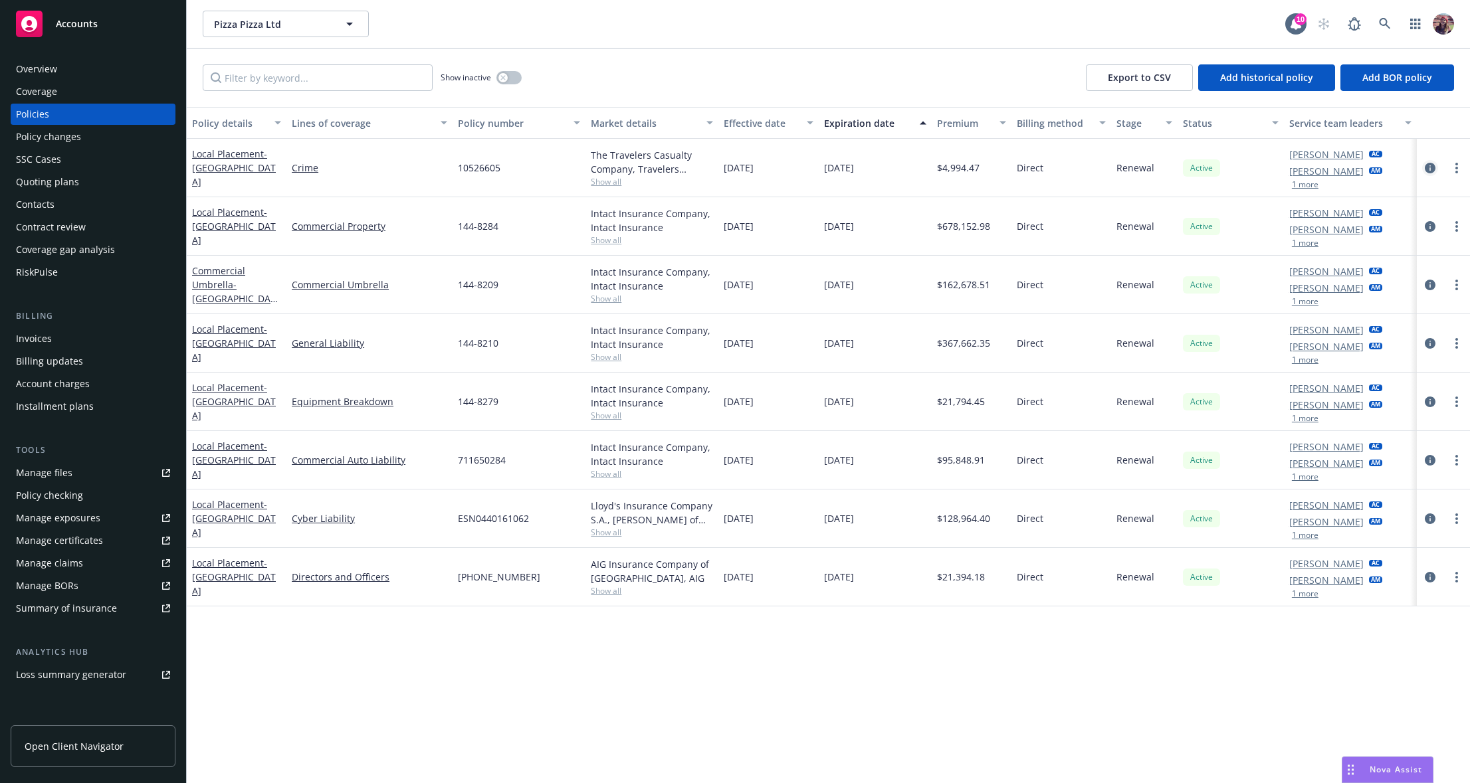
click at [961, 163] on icon "circleInformation" at bounding box center [1429, 168] width 11 height 11
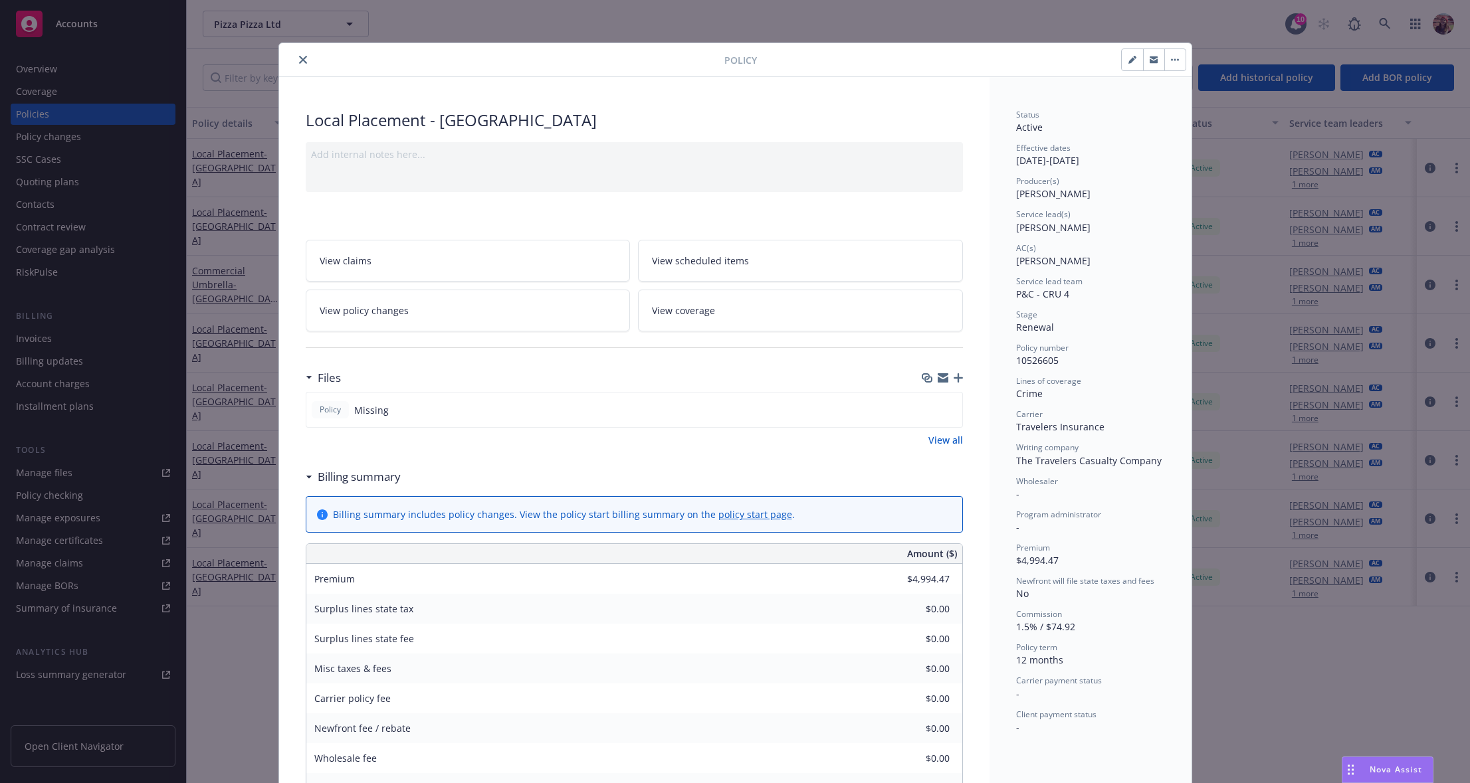
click at [299, 56] on icon "close" at bounding box center [303, 60] width 8 height 8
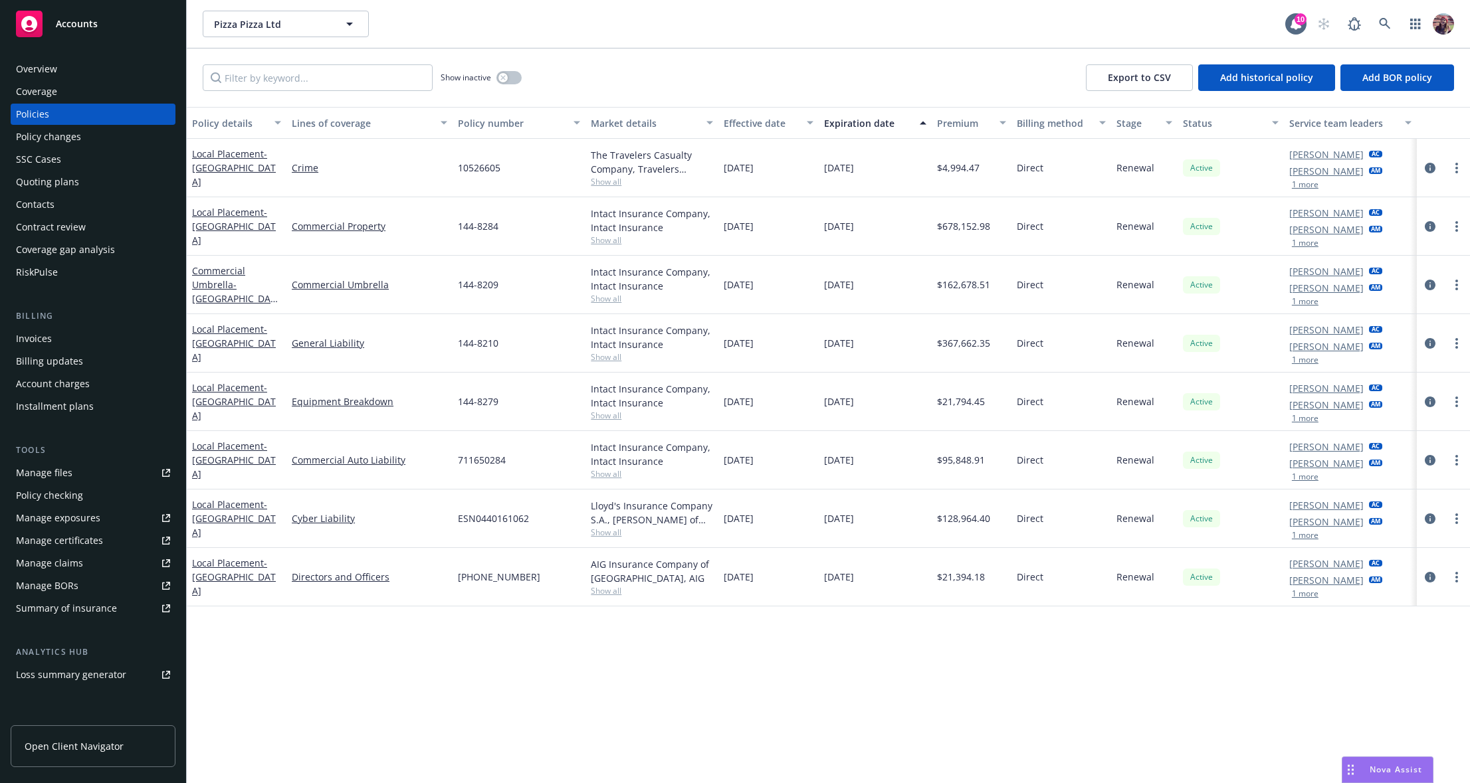
click at [71, 474] on link "Manage files" at bounding box center [93, 472] width 165 height 21
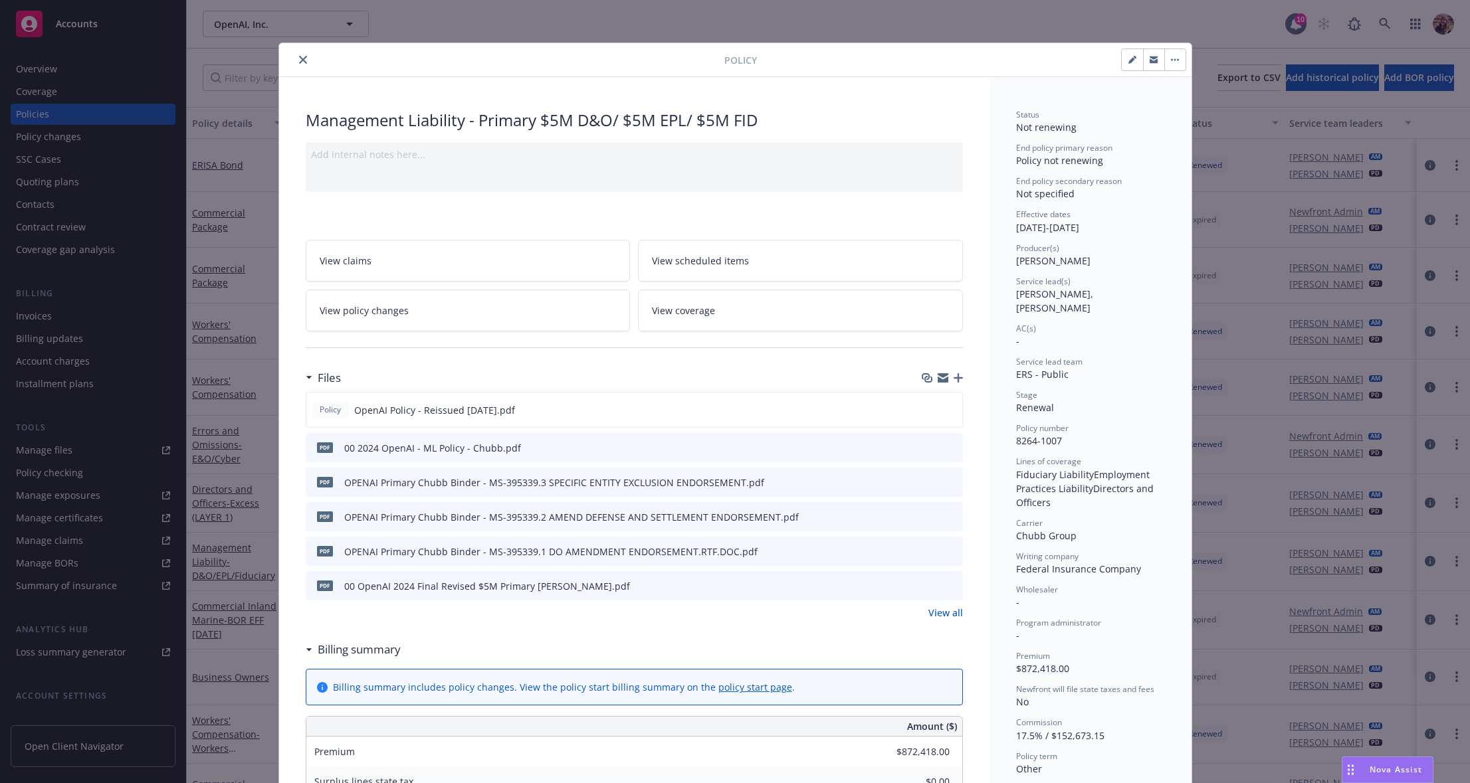
drag, startPoint x: 1005, startPoint y: 169, endPoint x: 1153, endPoint y: 166, distance: 148.8
drag, startPoint x: 1153, startPoint y: 166, endPoint x: 1086, endPoint y: 163, distance: 67.2
click at [1086, 163] on div "End policy primary reason Policy not renewing" at bounding box center [1090, 154] width 149 height 25
click at [1052, 160] on span "Policy not renewing" at bounding box center [1059, 160] width 87 height 13
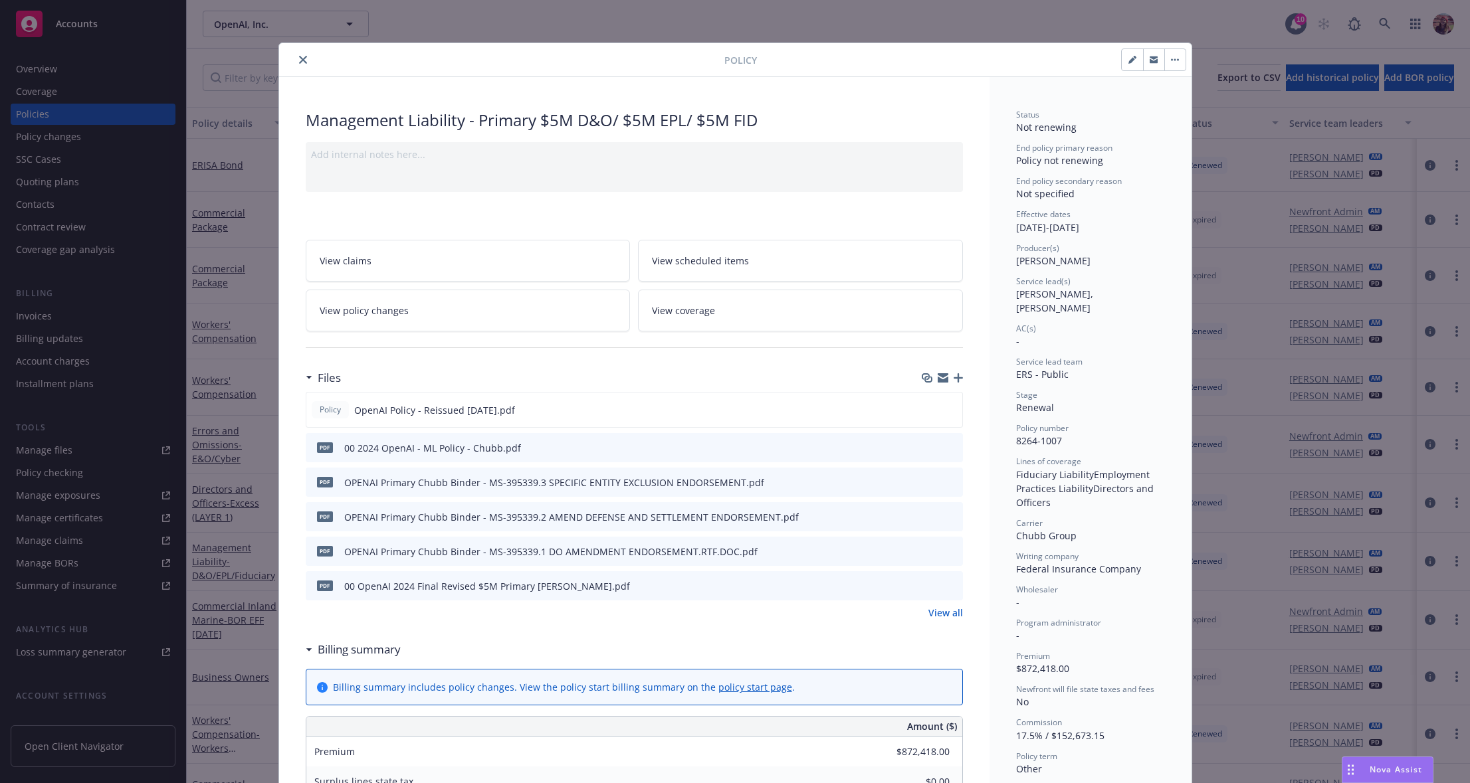
drag, startPoint x: 1068, startPoint y: 229, endPoint x: 1133, endPoint y: 231, distance: 65.1
click at [1133, 231] on div "Effective dates 10/29/2024 - 04/01/2025" at bounding box center [1090, 221] width 149 height 25
click at [1127, 229] on div "Effective dates 10/29/2024 - 04/01/2025" at bounding box center [1090, 221] width 149 height 25
drag, startPoint x: 1125, startPoint y: 228, endPoint x: 1009, endPoint y: 227, distance: 116.3
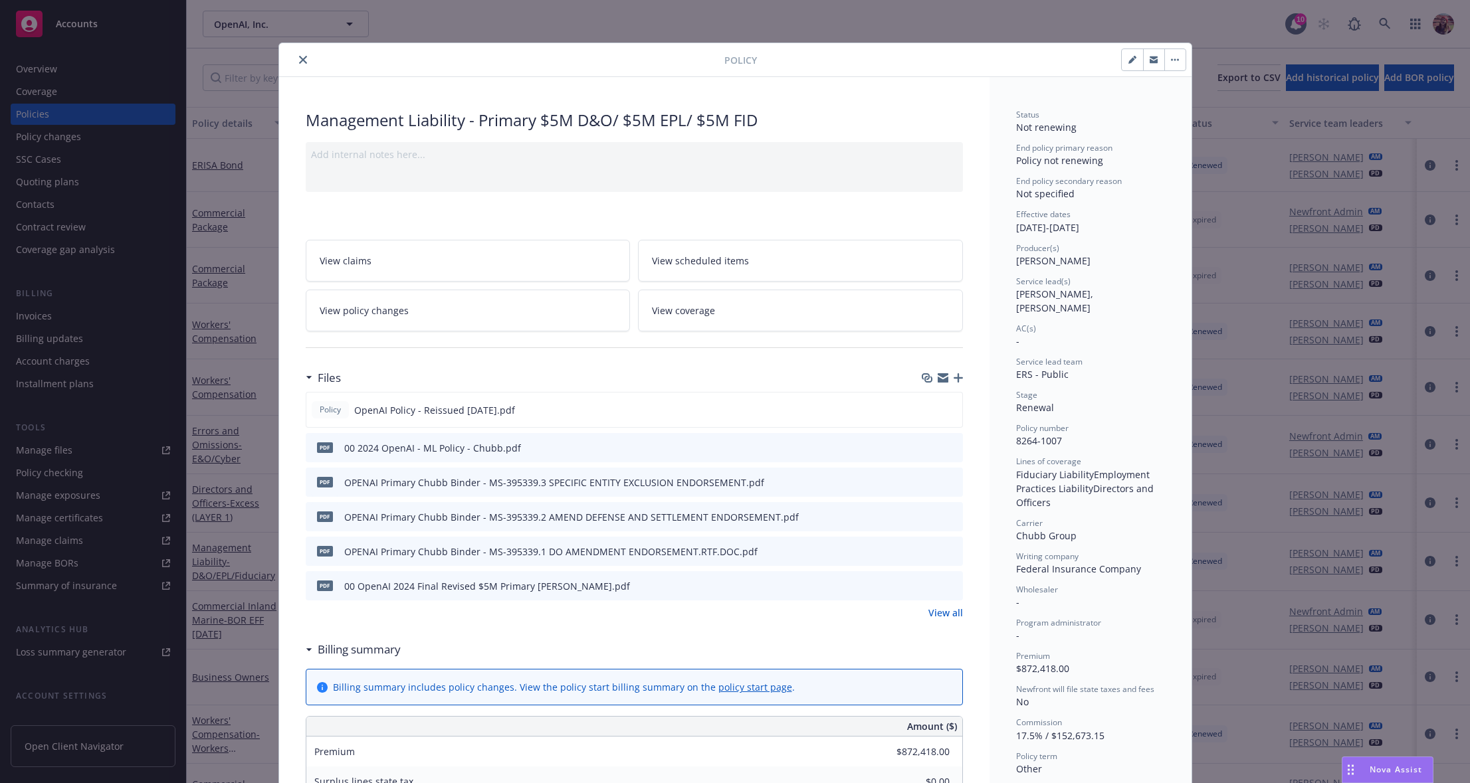
click at [1022, 231] on div "Effective dates 10/29/2024 - 04/01/2025" at bounding box center [1090, 221] width 149 height 25
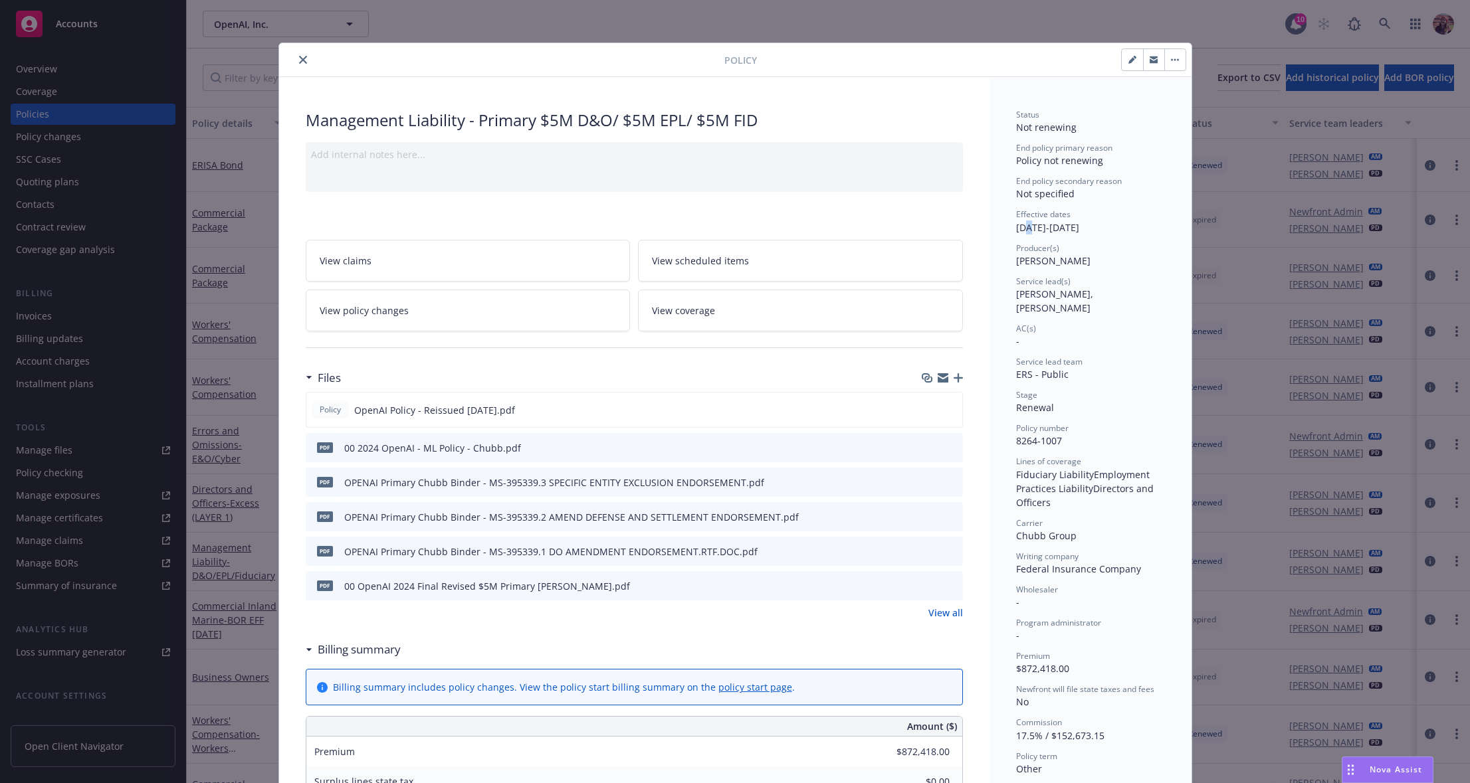
click at [1022, 231] on div "Effective dates 10/29/2024 - 04/01/2025" at bounding box center [1090, 221] width 149 height 25
click at [1017, 228] on div "Effective dates 10/29/2024 - 04/01/2025" at bounding box center [1090, 221] width 149 height 25
click at [1048, 233] on div "Effective dates 10/29/2024 - 04/01/2025" at bounding box center [1090, 221] width 149 height 25
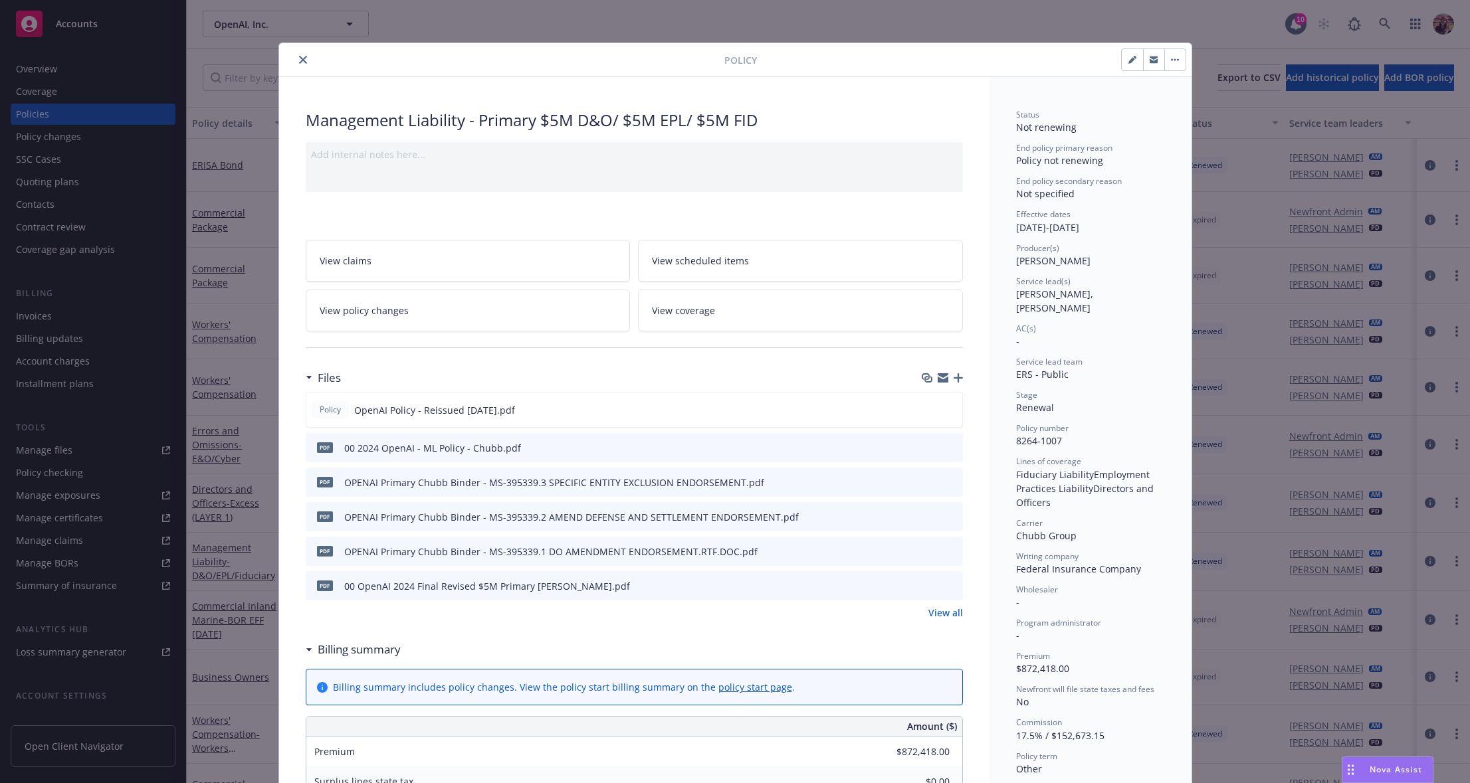
click at [1048, 233] on div "Effective dates 10/29/2024 - 04/01/2025" at bounding box center [1090, 221] width 149 height 25
click at [1040, 231] on div "Effective dates 10/29/2024 - 04/01/2025" at bounding box center [1090, 221] width 149 height 25
click at [1171, 54] on button "button" at bounding box center [1174, 59] width 21 height 21
